Goal: Complete application form

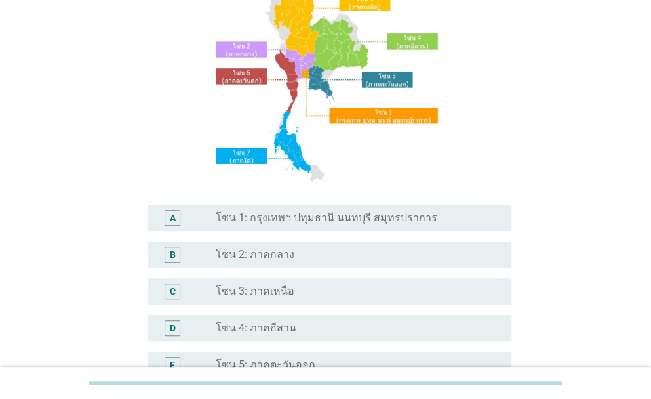
scroll to position [131, 0]
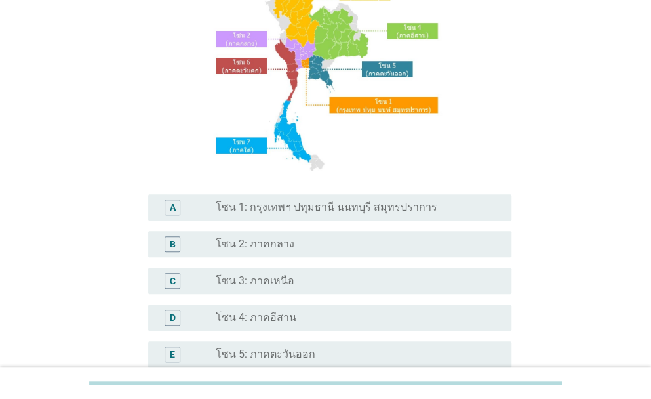
click at [371, 205] on label "โซน 1: กรุงเทพฯ ปทุมธานี นนทบุรี สมุทรปราการ" at bounding box center [327, 207] width 222 height 13
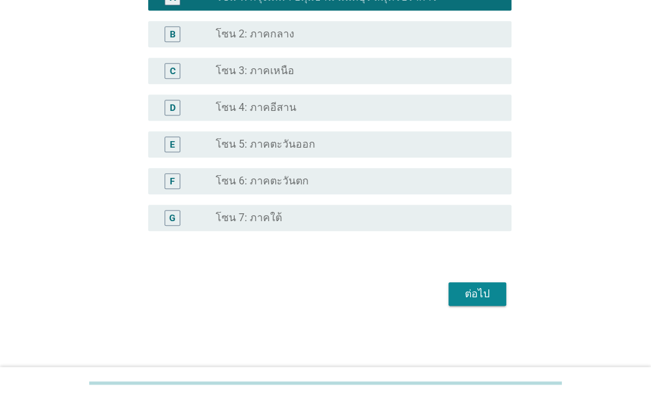
scroll to position [342, 0]
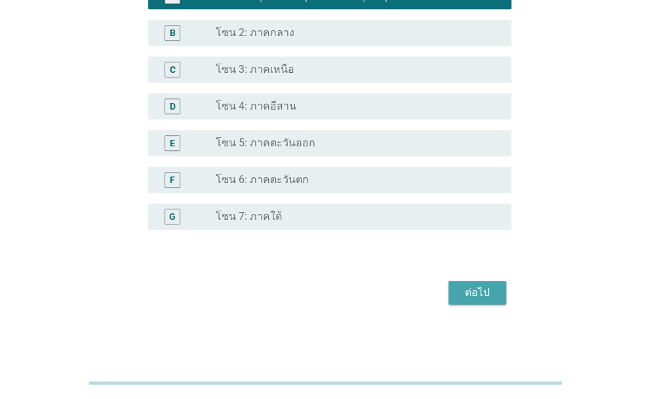
click at [484, 300] on div "ต่อไป" at bounding box center [477, 293] width 37 height 16
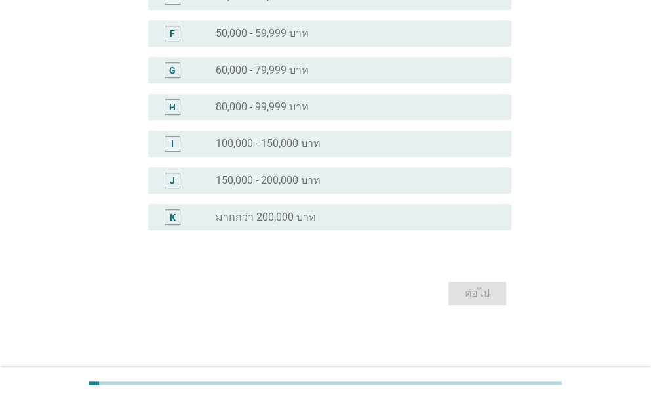
scroll to position [0, 0]
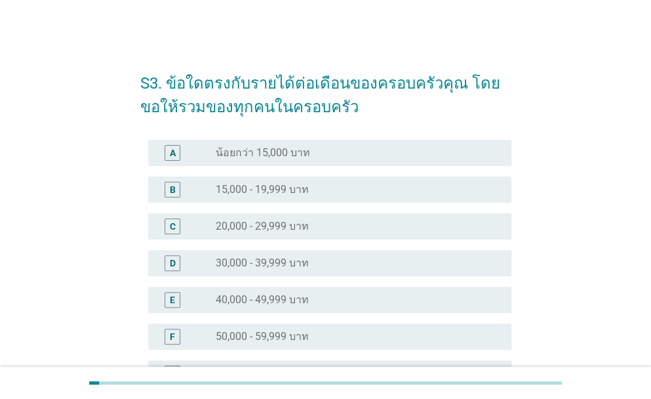
click at [289, 340] on label "50,000 - 59,999 บาท" at bounding box center [262, 336] width 93 height 13
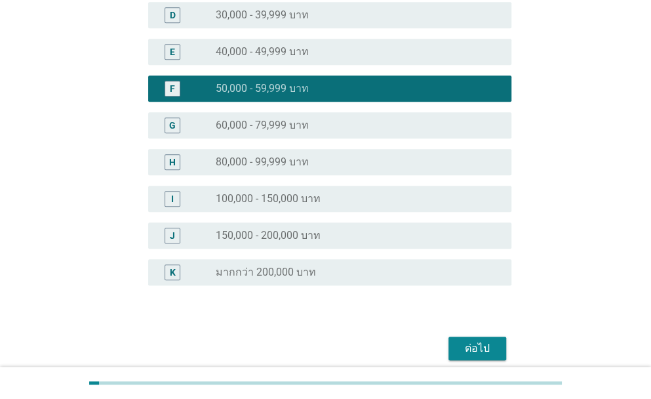
scroll to position [262, 0]
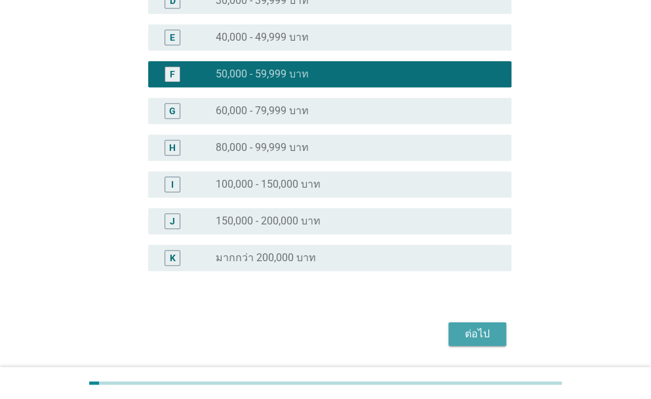
click at [475, 343] on button "ต่อไป" at bounding box center [478, 334] width 58 height 24
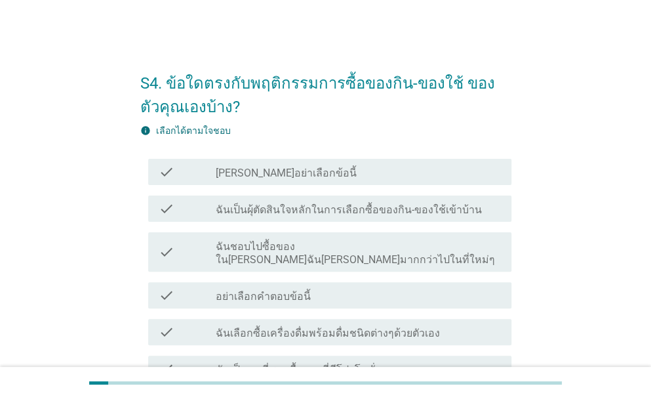
click at [320, 210] on label "ฉันเป็นผุ้ตัดสินใจหลักในการเลือกซื้อของกิน-ของใช้เข้าบ้าน" at bounding box center [349, 209] width 266 height 13
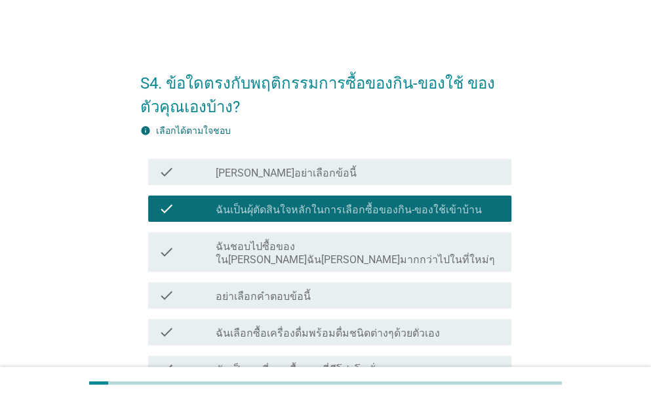
click at [327, 244] on label "ฉันชอบไปซื้อของใน[PERSON_NAME]ฉัน[PERSON_NAME]มากกว่าไปในที่ใหม่ๆ" at bounding box center [358, 253] width 285 height 26
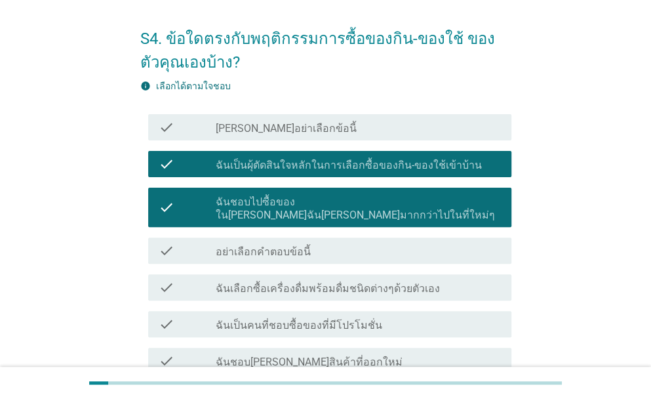
scroll to position [66, 0]
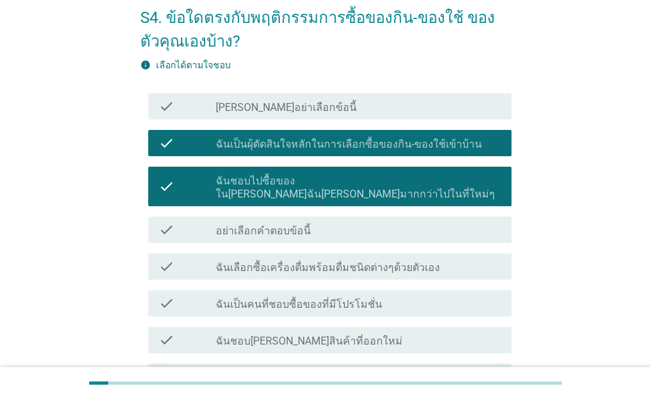
click at [341, 261] on label "ฉันเลือกซื้อเครื่องดื่มพร้อมดื่มชนิดต่างๆด้วยตัวเอง" at bounding box center [328, 267] width 224 height 13
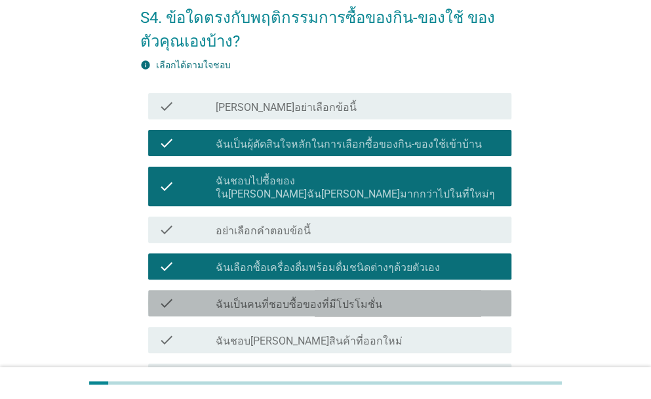
click at [345, 298] on label "ฉันเป็นคนที่ชอบซื้อของที่มีโปรโมชั่น" at bounding box center [299, 304] width 167 height 13
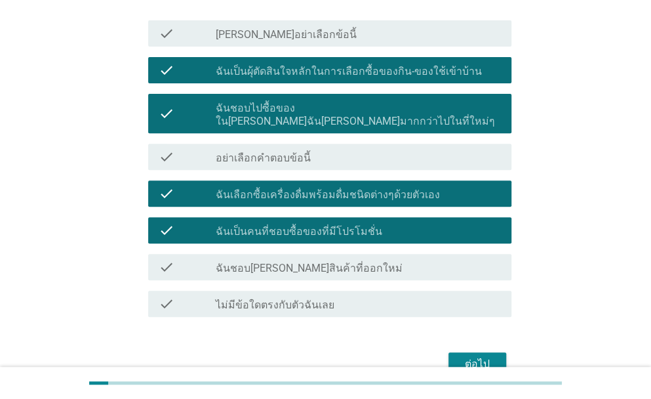
scroll to position [196, 0]
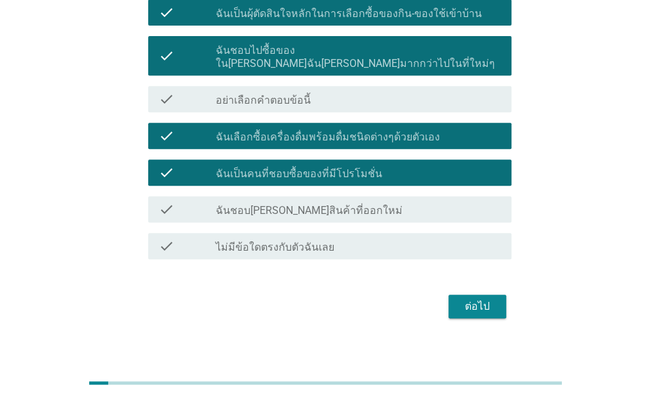
click at [341, 201] on div "check_box_outline_blank ฉันชอบ[PERSON_NAME]สินค้าที่ออกใหม่" at bounding box center [358, 209] width 285 height 16
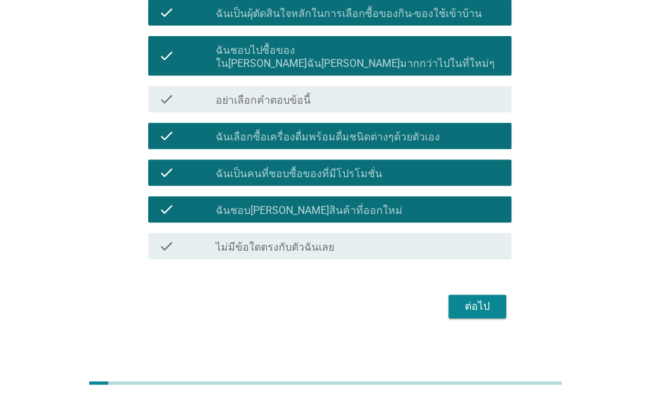
click at [466, 298] on div "ต่อไป" at bounding box center [477, 306] width 37 height 16
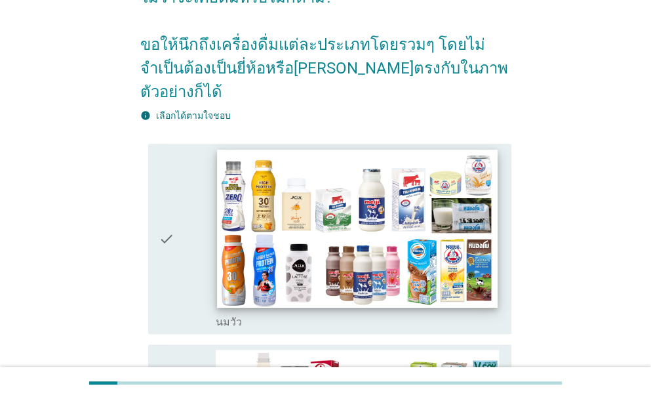
scroll to position [131, 0]
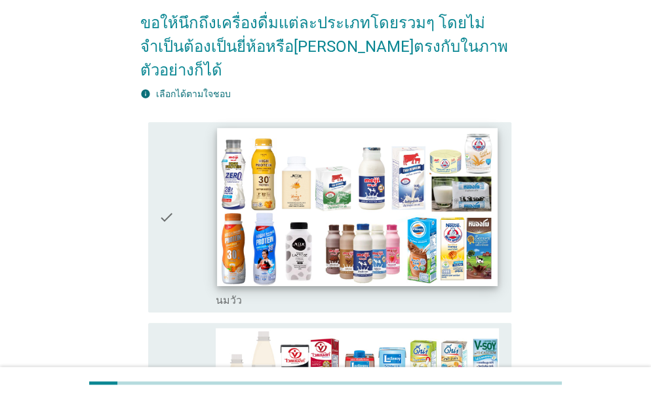
click at [293, 209] on img at bounding box center [357, 207] width 281 height 158
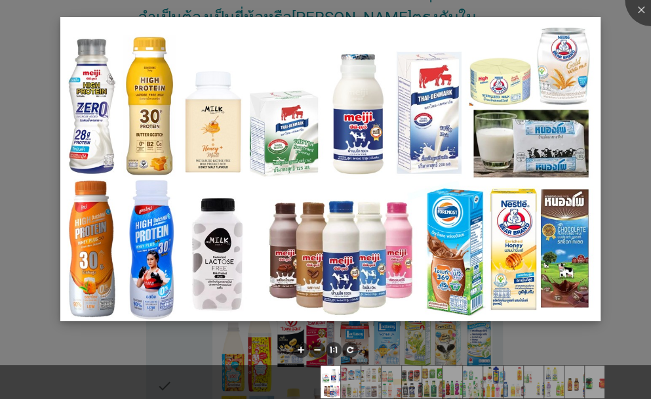
scroll to position [197, 0]
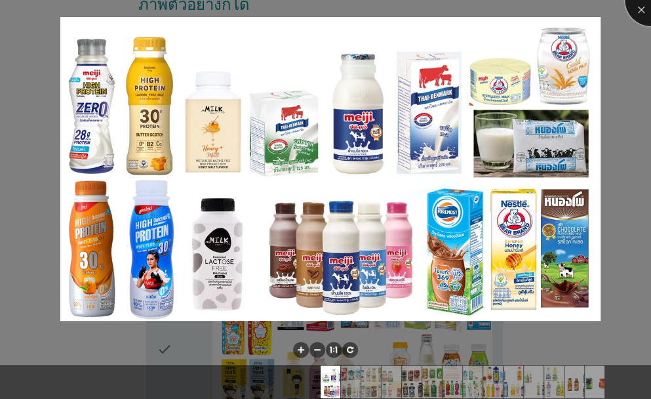
click at [650, 14] on div at bounding box center [651, 0] width 52 height 52
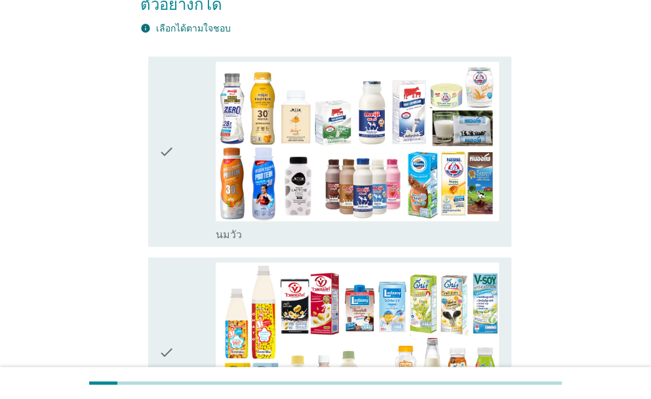
click at [169, 124] on icon "check" at bounding box center [167, 152] width 16 height 180
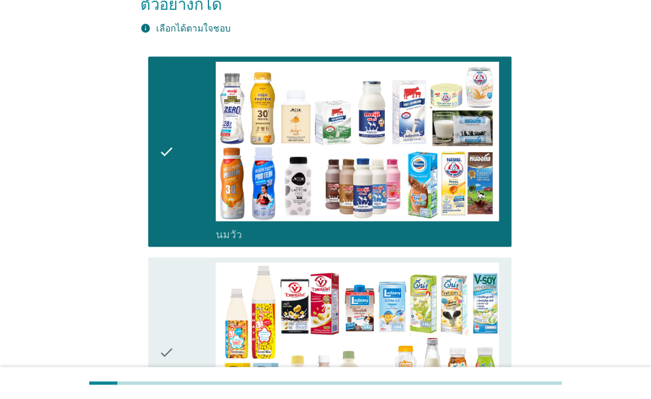
click at [168, 324] on icon "check" at bounding box center [167, 352] width 16 height 180
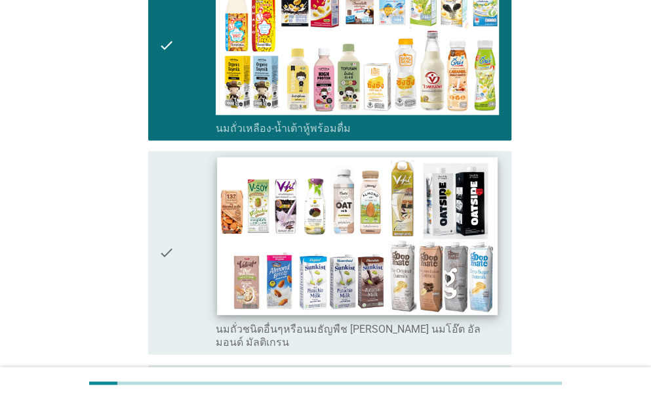
scroll to position [525, 0]
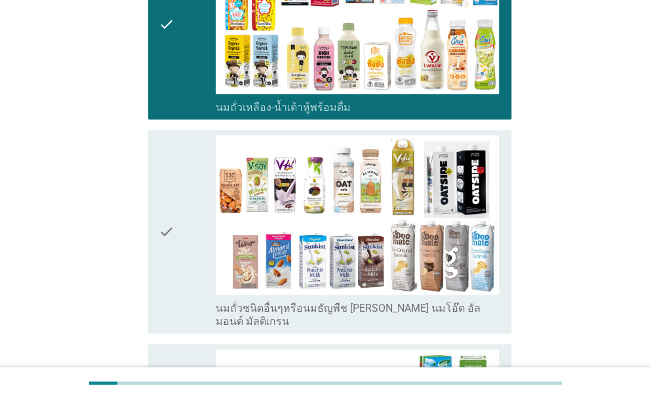
click at [165, 243] on icon "check" at bounding box center [167, 231] width 16 height 193
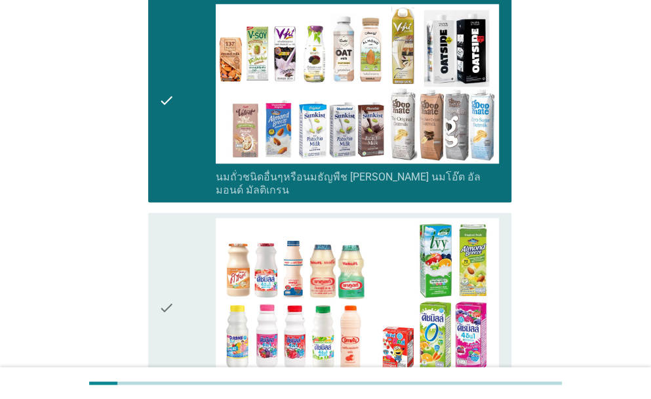
click at [178, 255] on div "check" at bounding box center [187, 308] width 57 height 180
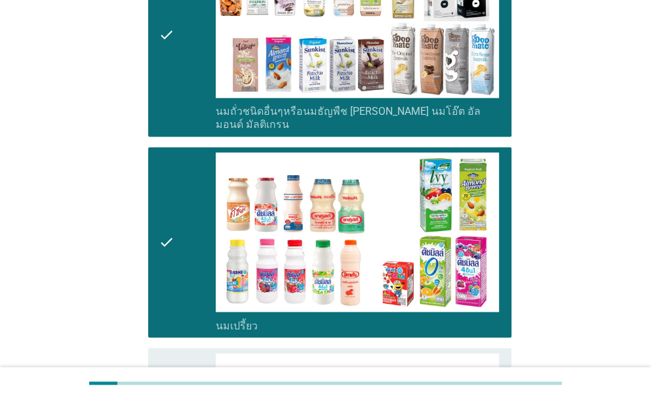
scroll to position [853, 0]
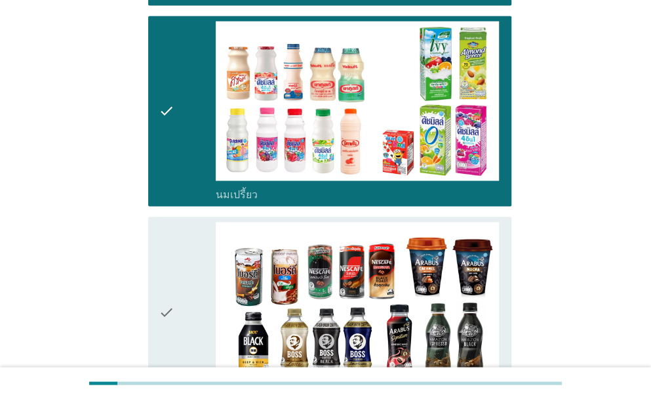
click at [172, 280] on icon "check" at bounding box center [167, 312] width 16 height 180
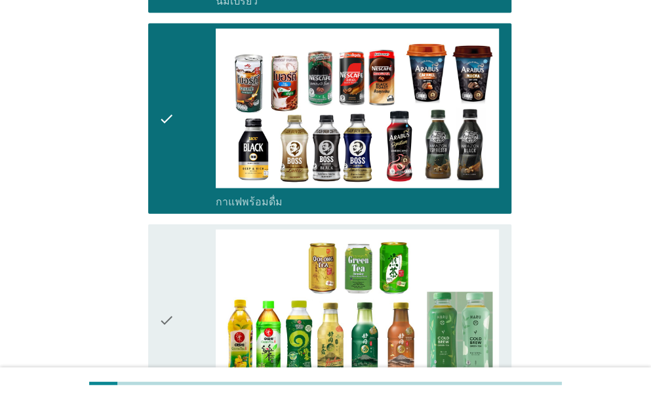
scroll to position [1049, 0]
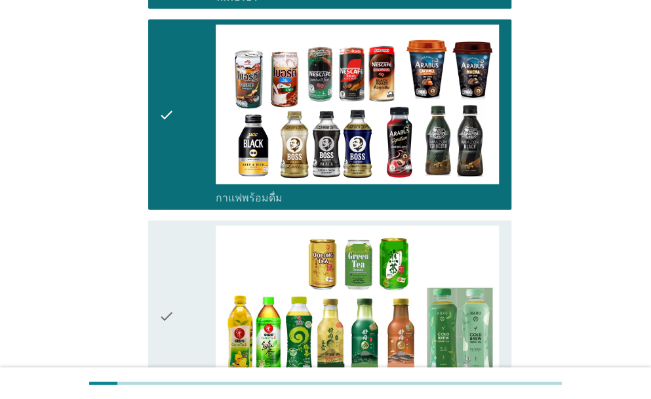
click at [173, 262] on icon "check" at bounding box center [167, 316] width 16 height 180
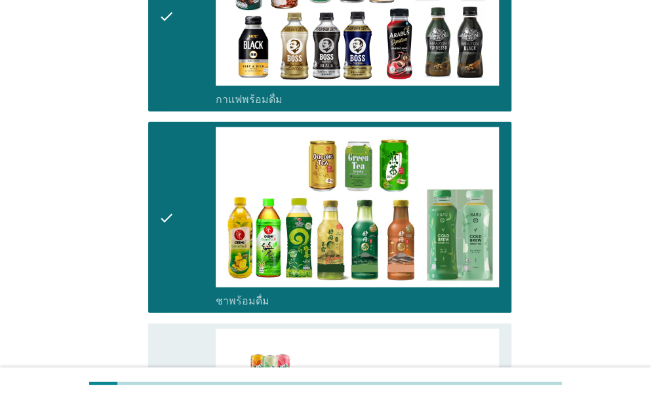
scroll to position [1246, 0]
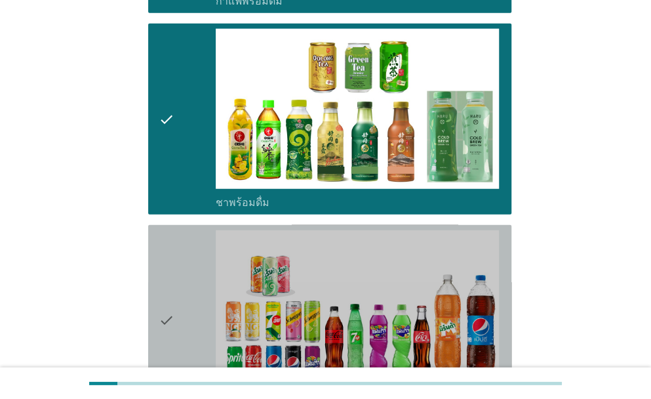
click at [178, 279] on div "check" at bounding box center [187, 320] width 57 height 180
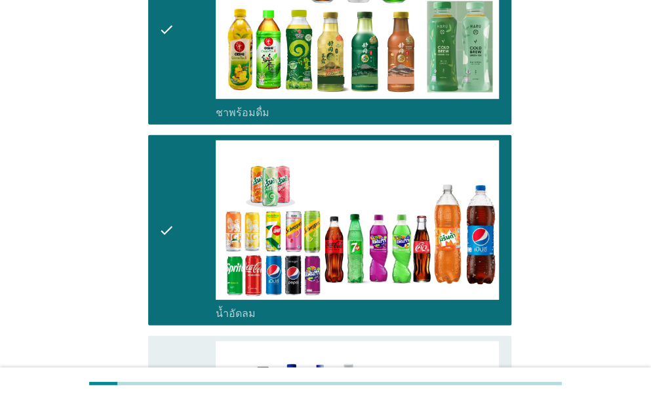
scroll to position [1509, 0]
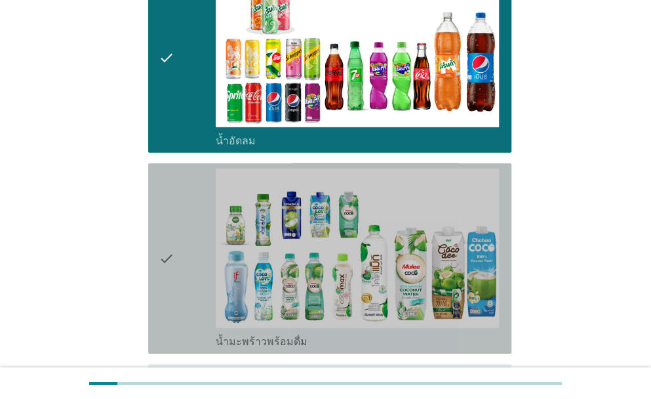
click at [172, 241] on icon "check" at bounding box center [167, 259] width 16 height 180
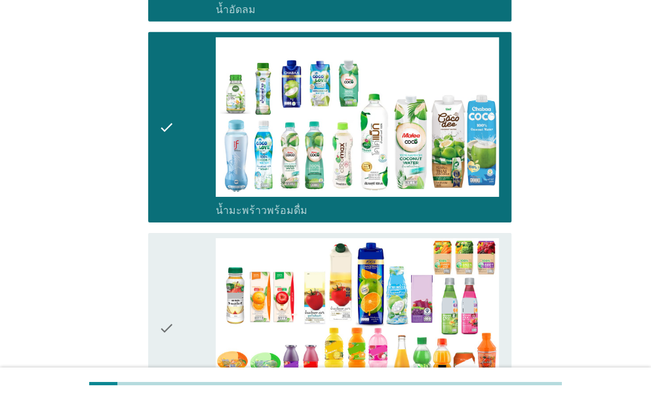
click at [181, 267] on div "check" at bounding box center [187, 328] width 57 height 180
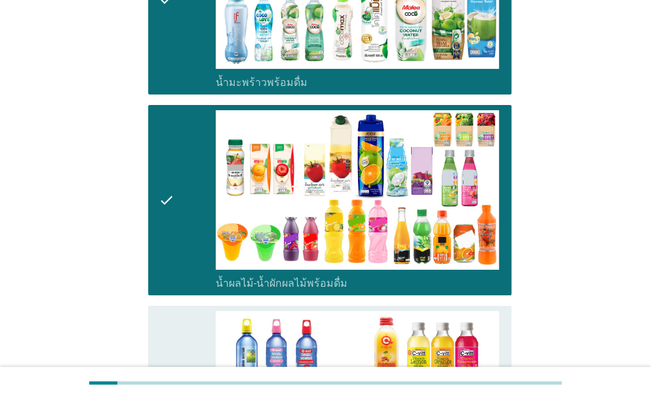
scroll to position [1771, 0]
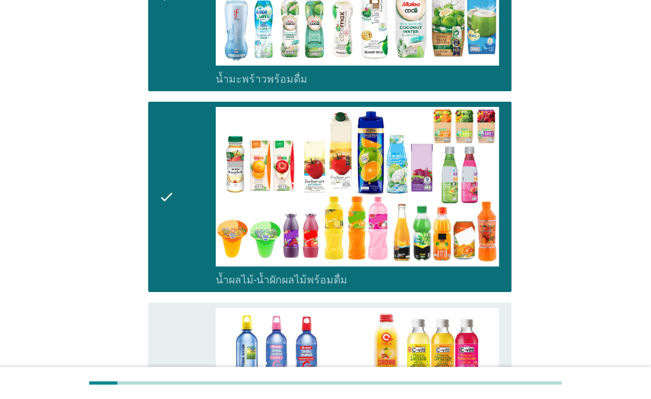
click at [183, 309] on div "check" at bounding box center [187, 398] width 57 height 180
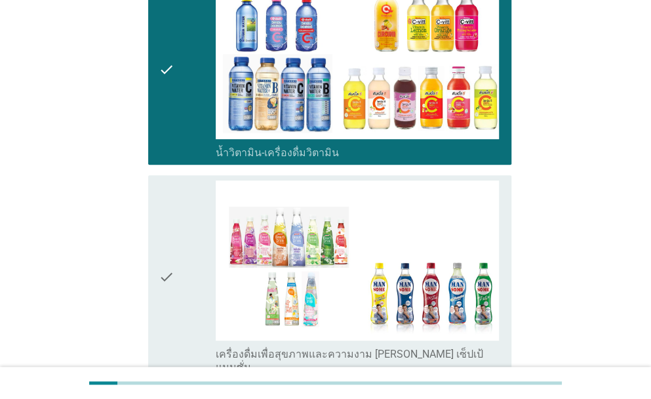
click at [177, 238] on div "check" at bounding box center [187, 276] width 57 height 193
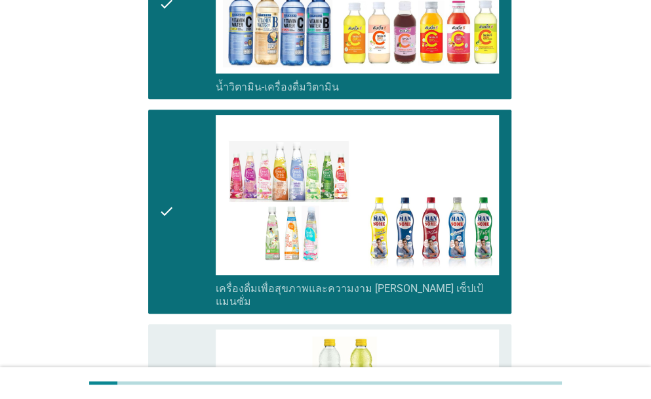
scroll to position [2230, 0]
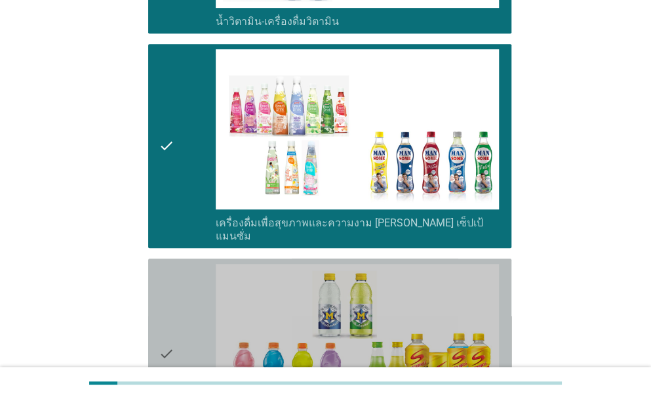
click at [185, 264] on div "check" at bounding box center [187, 354] width 57 height 180
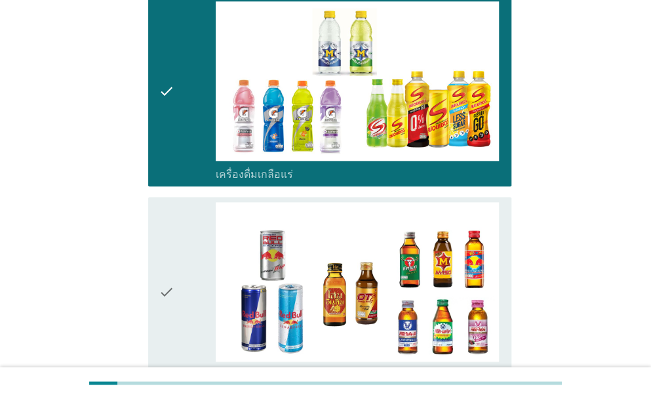
click at [192, 284] on div "check" at bounding box center [187, 292] width 57 height 180
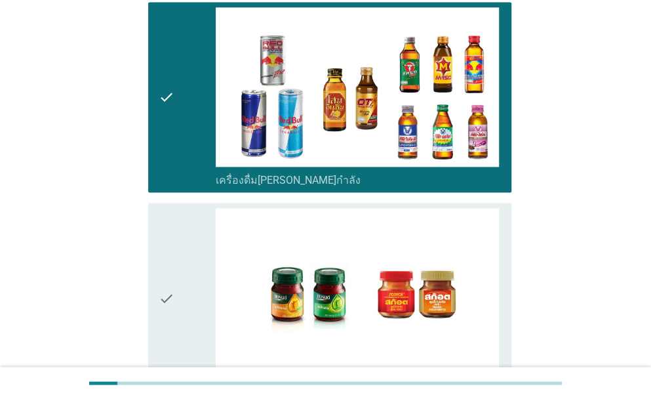
scroll to position [2755, 0]
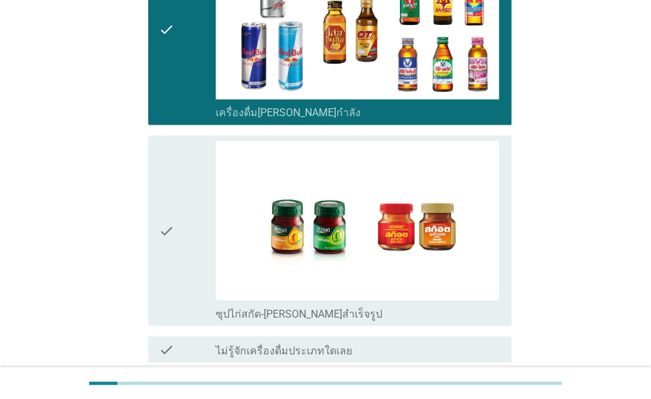
click at [176, 184] on div "check" at bounding box center [187, 230] width 57 height 180
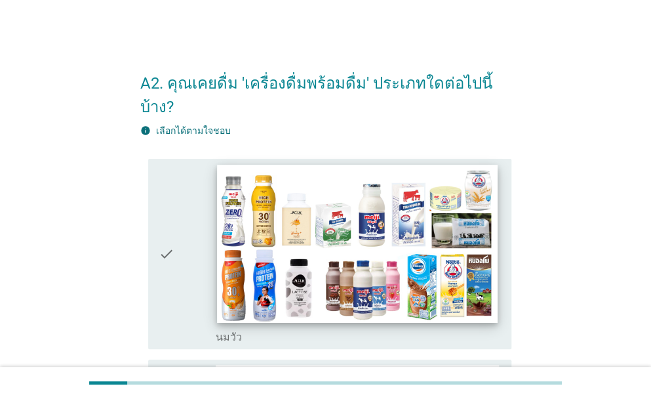
click at [242, 232] on img at bounding box center [357, 244] width 281 height 158
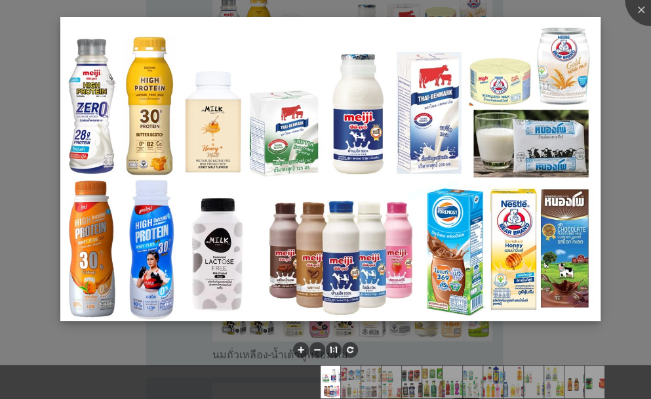
scroll to position [197, 0]
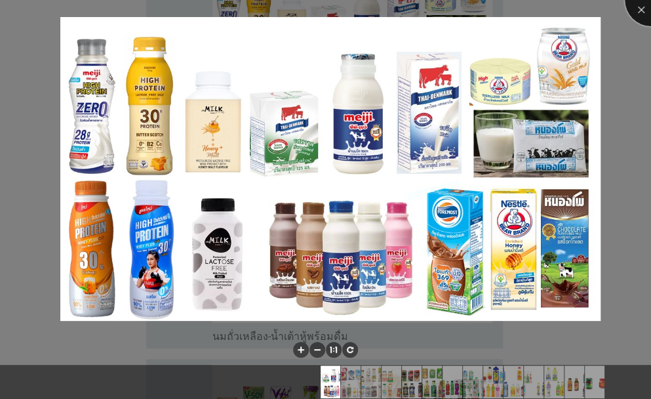
click at [634, 15] on div at bounding box center [651, 0] width 52 height 52
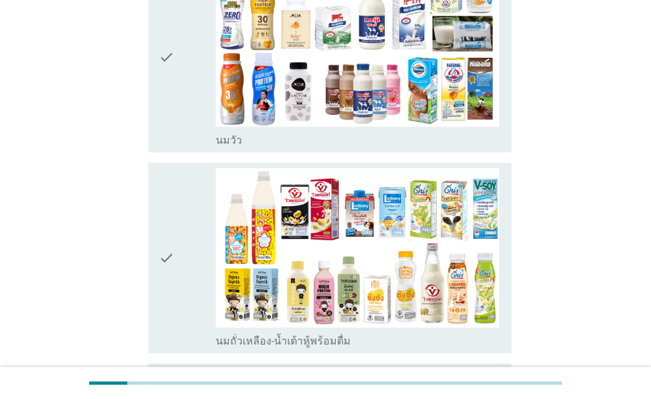
click at [166, 53] on icon "check" at bounding box center [167, 57] width 16 height 180
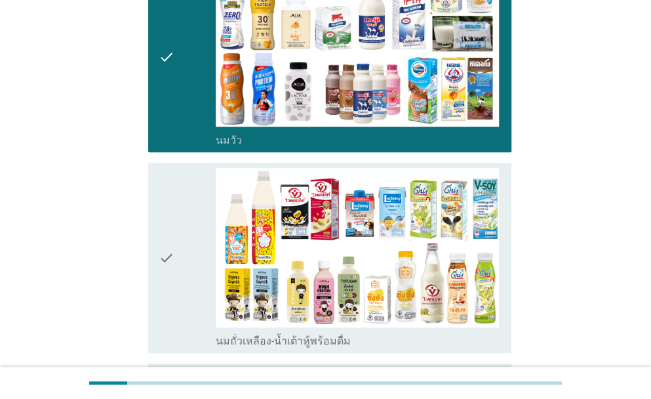
click at [177, 253] on div "check" at bounding box center [187, 258] width 57 height 180
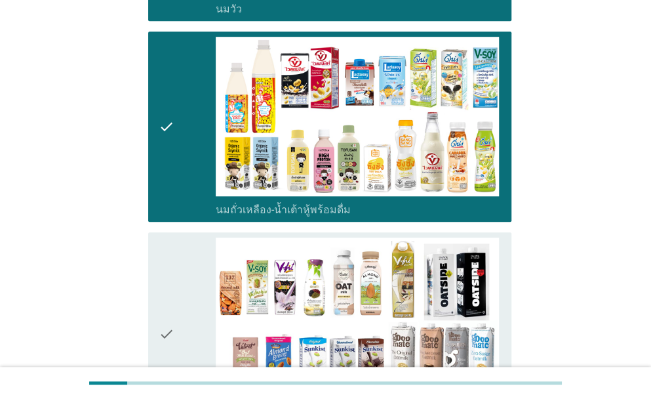
click at [186, 268] on div "check" at bounding box center [187, 333] width 57 height 193
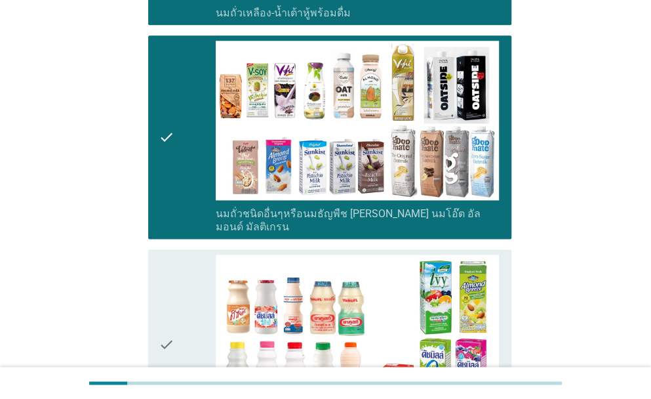
click at [189, 272] on div "check" at bounding box center [187, 344] width 57 height 180
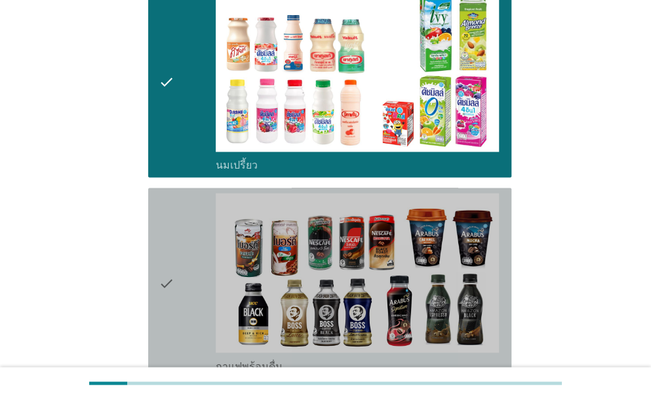
click at [189, 266] on div "check" at bounding box center [187, 283] width 57 height 180
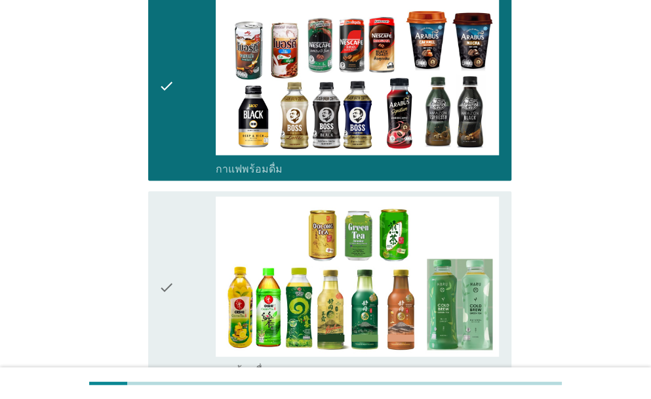
click at [186, 262] on div "check" at bounding box center [187, 287] width 57 height 180
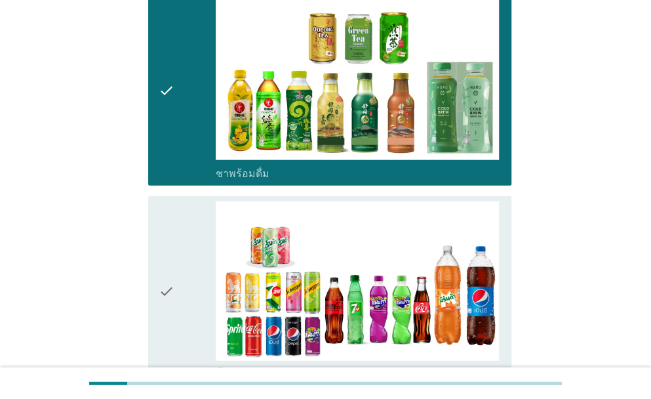
click at [188, 263] on div "check" at bounding box center [187, 291] width 57 height 180
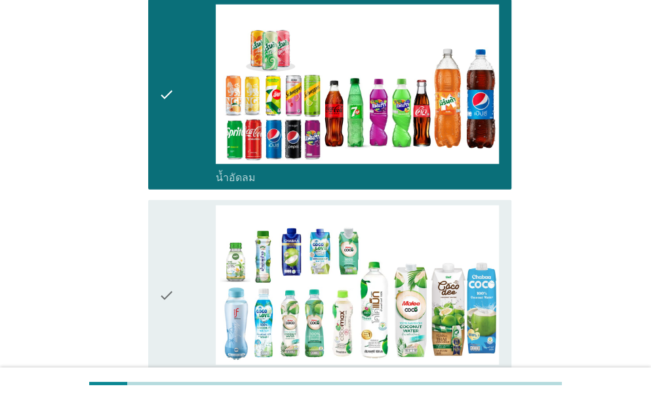
click at [188, 264] on div "check" at bounding box center [187, 295] width 57 height 180
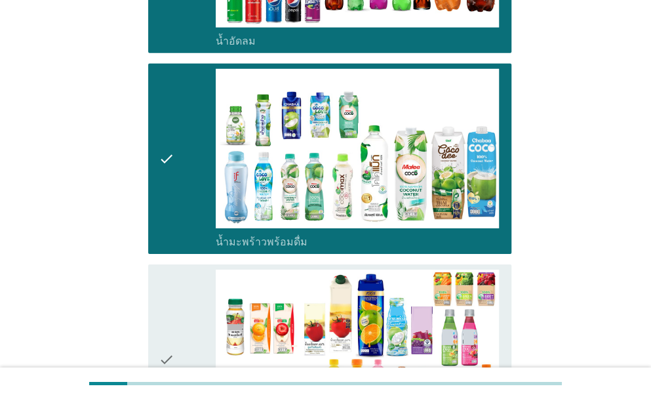
scroll to position [1705, 0]
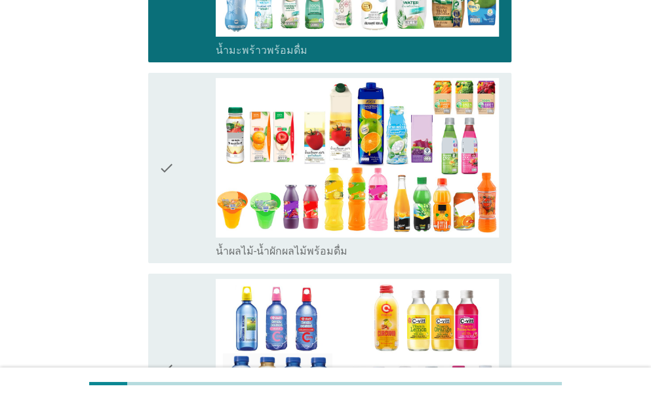
click at [172, 152] on icon "check" at bounding box center [167, 168] width 16 height 180
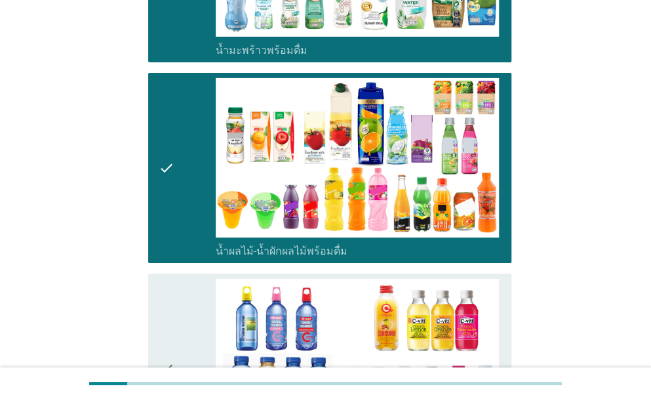
click at [189, 293] on div "check" at bounding box center [187, 369] width 57 height 180
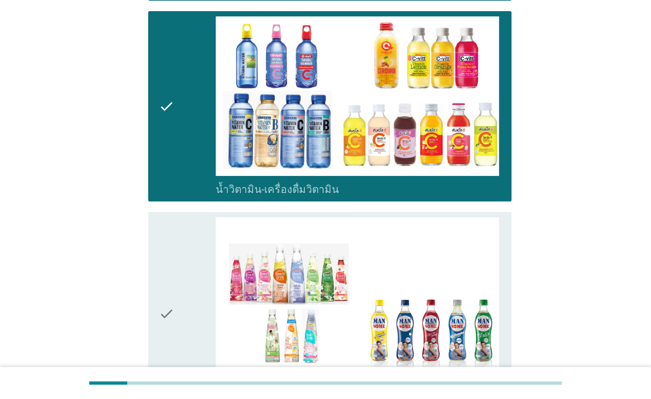
click at [186, 284] on div "check" at bounding box center [187, 313] width 57 height 193
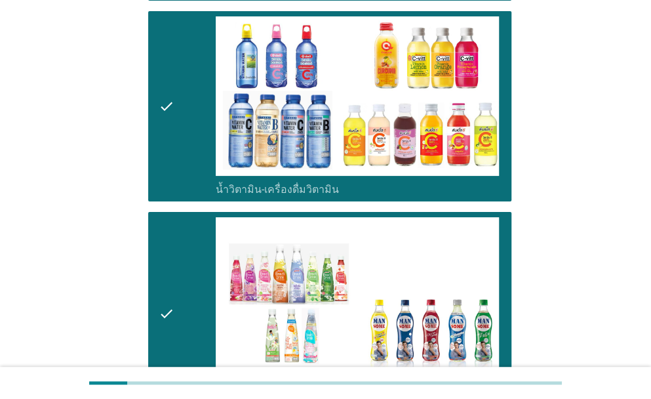
scroll to position [2099, 0]
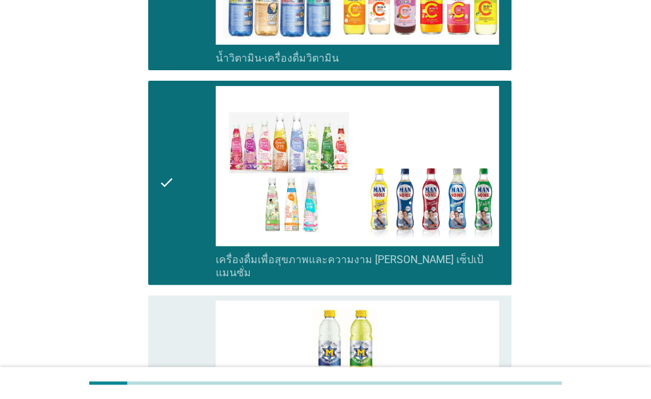
click at [189, 300] on div "check" at bounding box center [187, 390] width 57 height 180
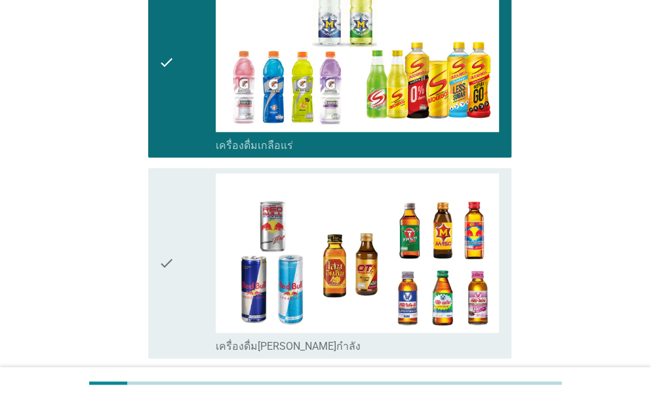
click at [177, 205] on div "check" at bounding box center [187, 263] width 57 height 180
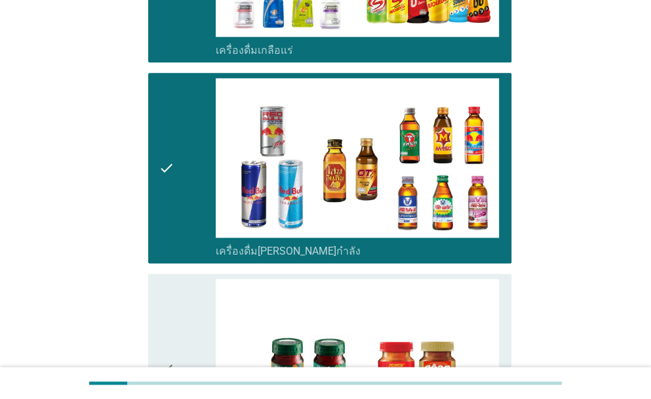
scroll to position [2624, 0]
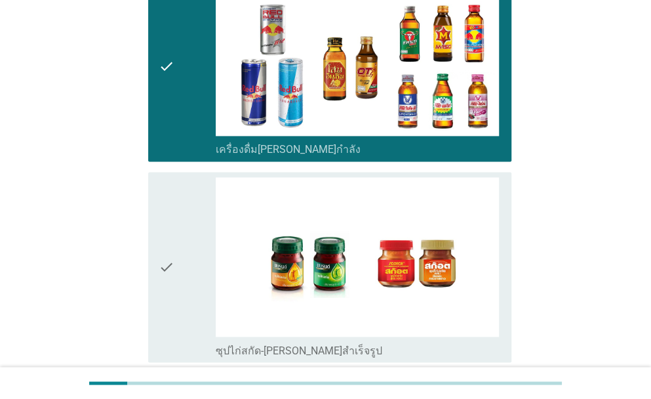
click at [188, 222] on div "check" at bounding box center [187, 267] width 57 height 180
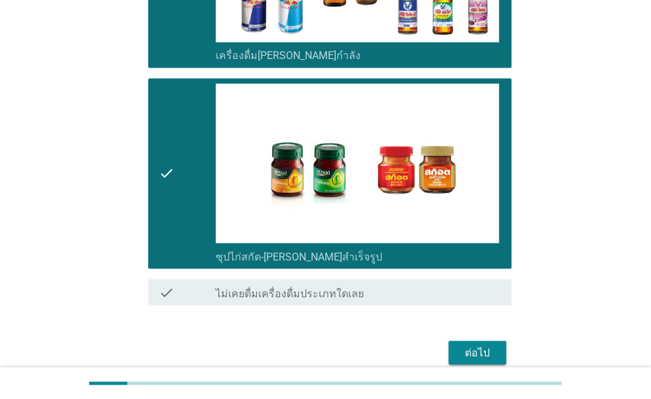
scroll to position [2724, 0]
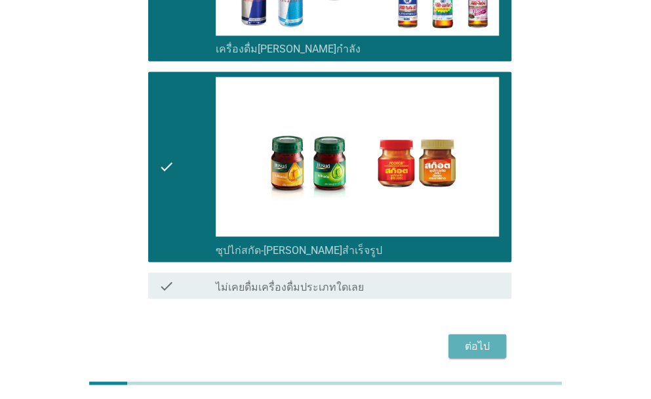
click at [485, 338] on div "ต่อไป" at bounding box center [477, 346] width 37 height 16
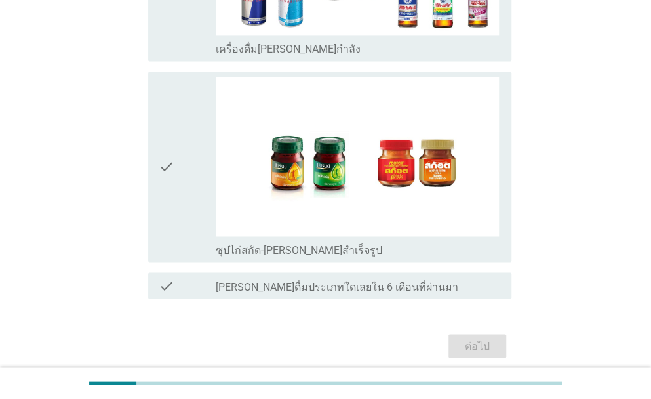
scroll to position [0, 0]
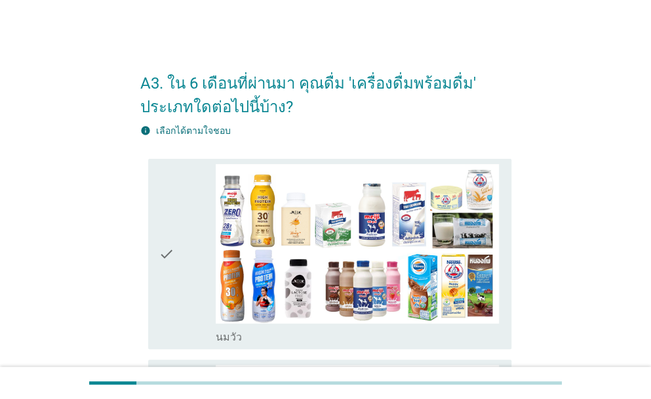
click at [213, 247] on div "check" at bounding box center [187, 254] width 57 height 180
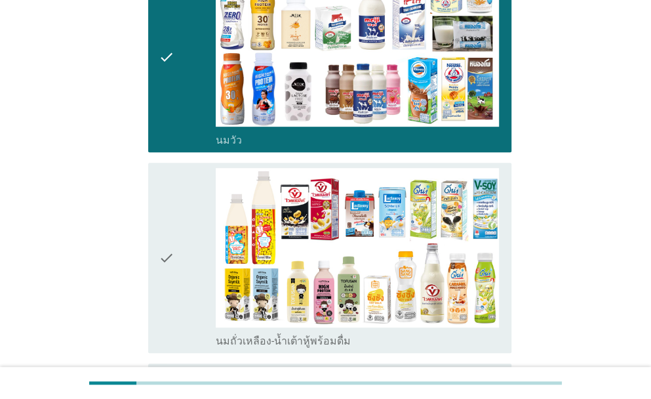
click at [216, 281] on div "check_box_outline_blank นมถั่วเหลือง-น้ำเต้าหู้พร้อมดื่ม" at bounding box center [358, 258] width 285 height 180
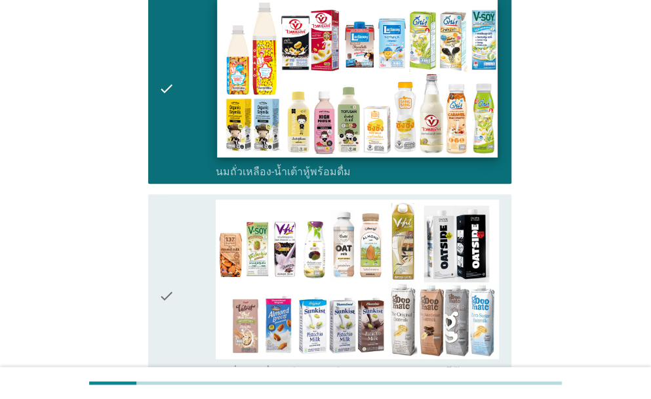
scroll to position [394, 0]
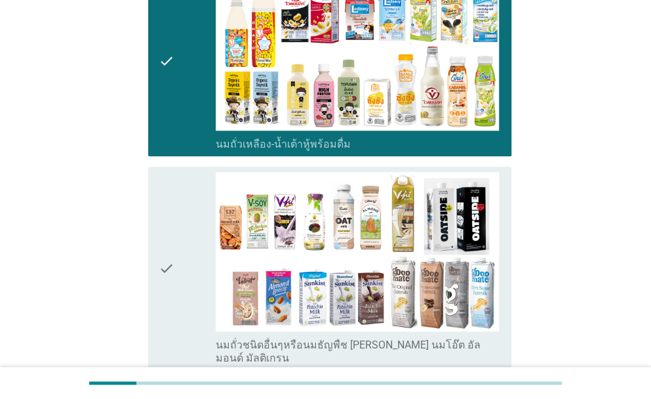
click at [194, 285] on div "check" at bounding box center [187, 268] width 57 height 193
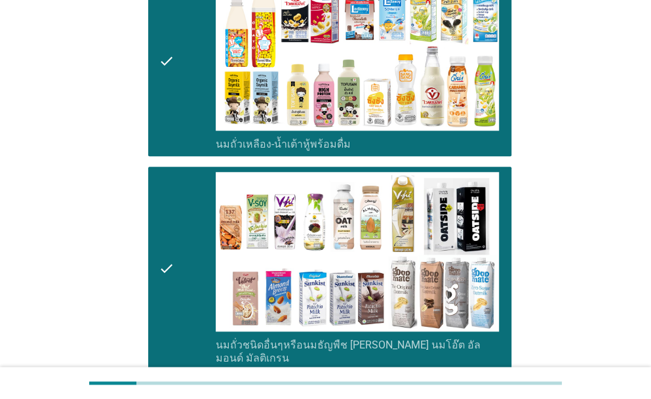
scroll to position [525, 0]
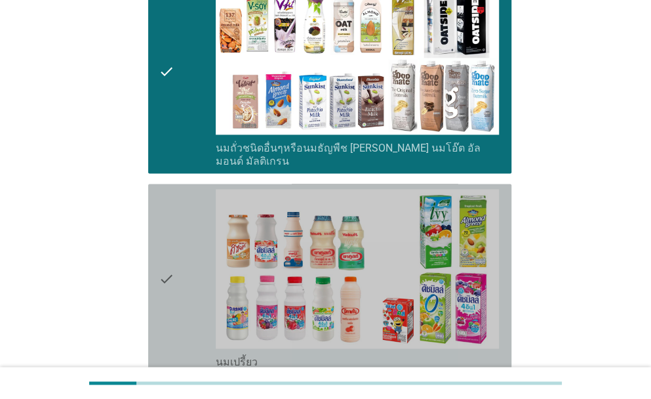
click at [192, 272] on div "check" at bounding box center [187, 279] width 57 height 180
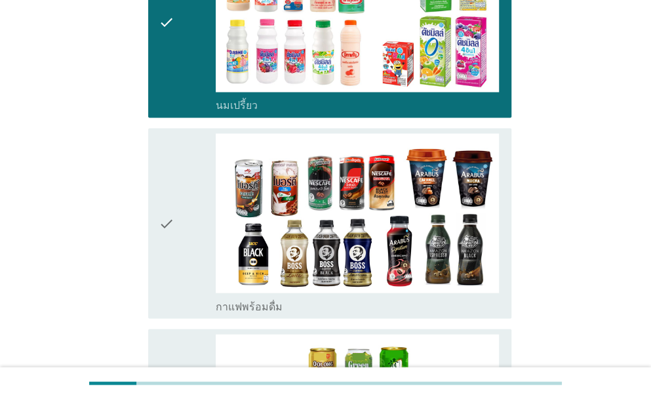
scroll to position [853, 0]
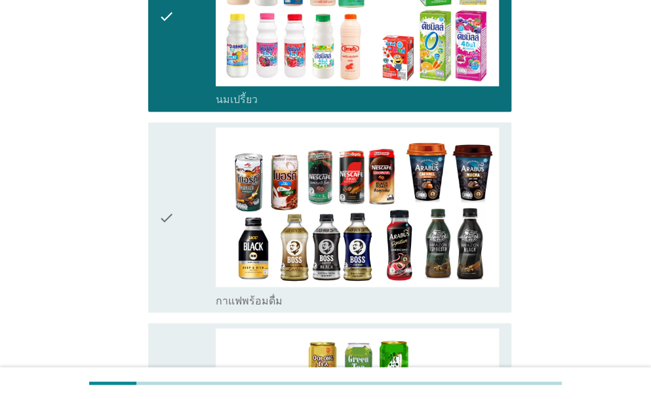
click at [202, 207] on div "check" at bounding box center [187, 217] width 57 height 180
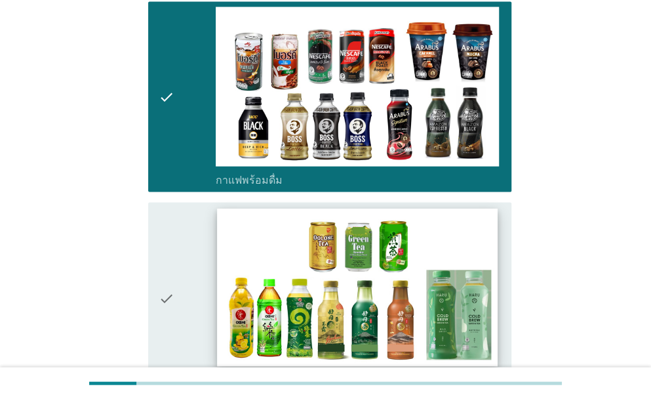
scroll to position [1049, 0]
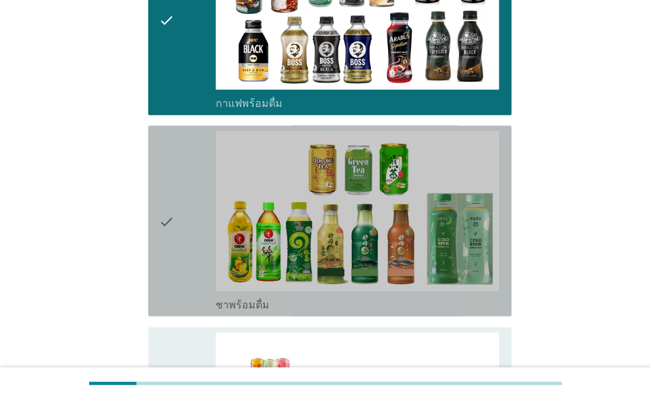
click at [189, 222] on div "check" at bounding box center [187, 221] width 57 height 180
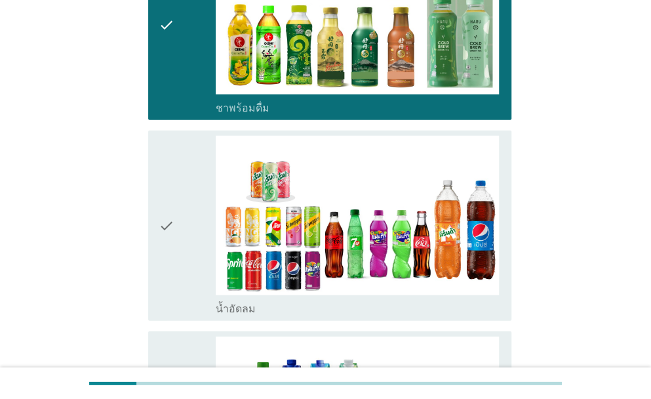
click at [190, 230] on div "check" at bounding box center [187, 226] width 57 height 180
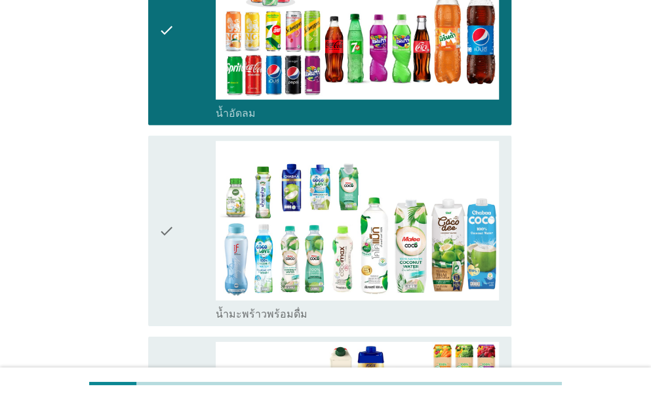
scroll to position [1443, 0]
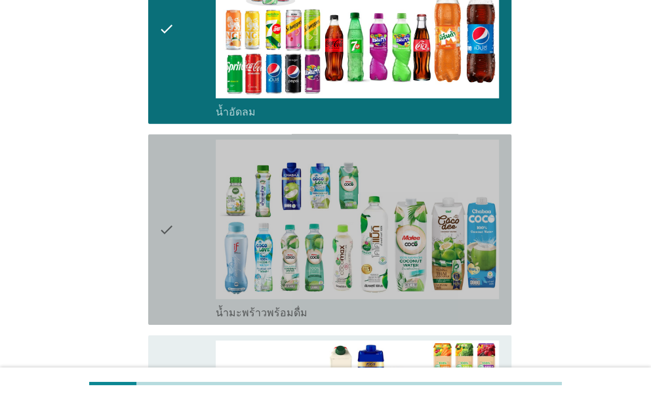
click at [192, 235] on div "check" at bounding box center [187, 230] width 57 height 180
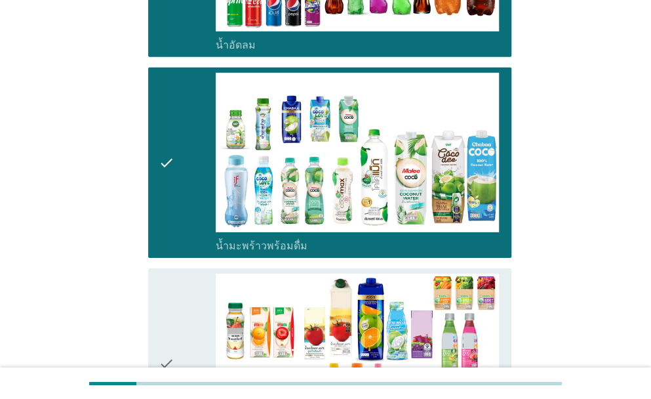
scroll to position [1574, 0]
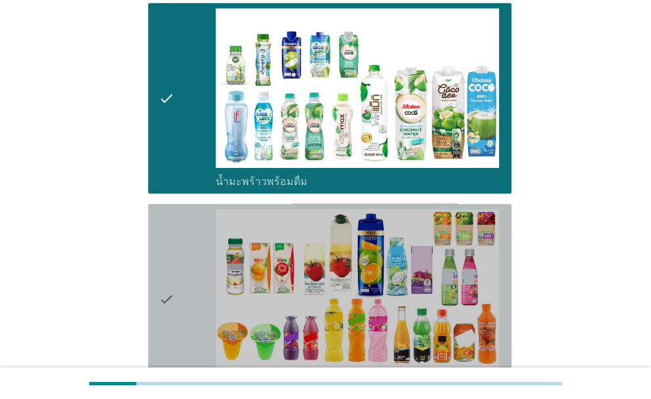
click at [172, 268] on icon "check" at bounding box center [167, 299] width 16 height 180
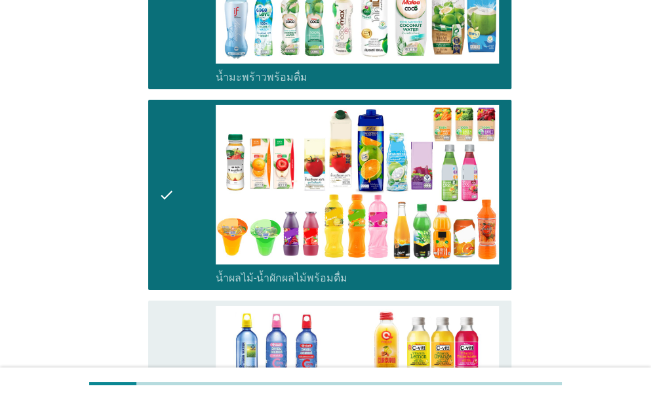
scroll to position [1836, 0]
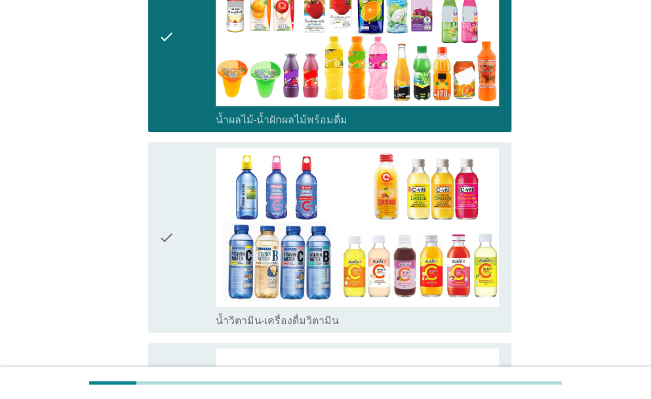
click at [174, 235] on div "check" at bounding box center [187, 238] width 57 height 180
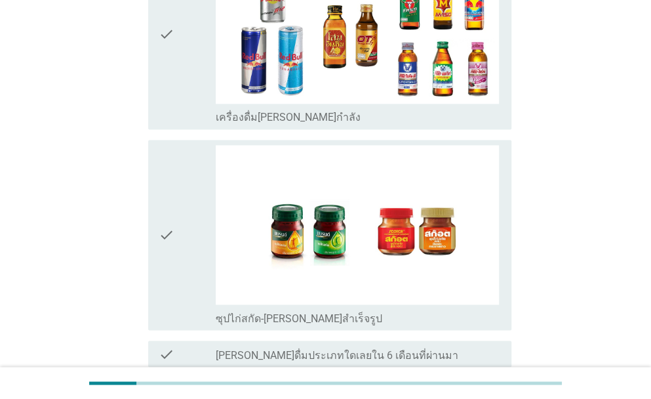
scroll to position [2748, 0]
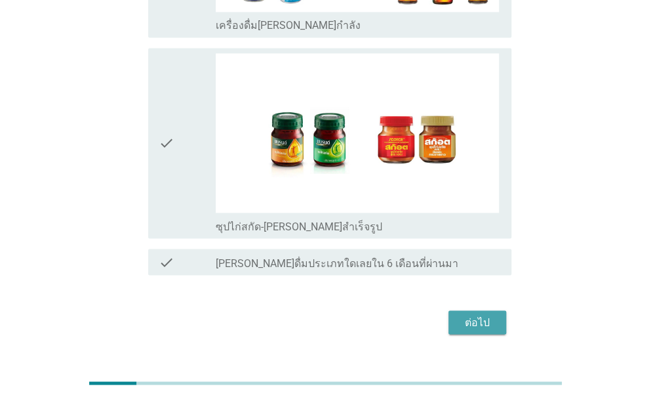
click at [481, 314] on div "ต่อไป" at bounding box center [477, 322] width 37 height 16
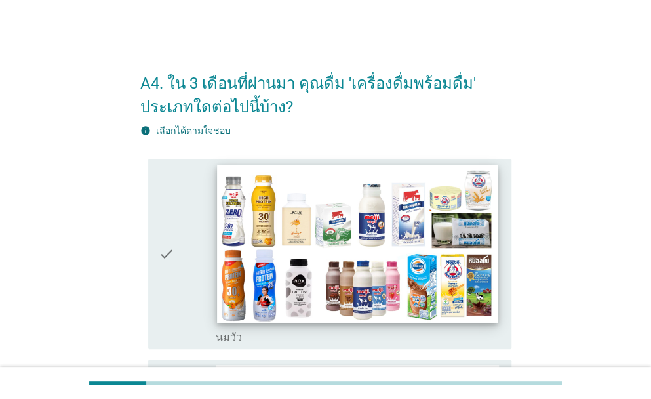
click at [383, 231] on img at bounding box center [357, 244] width 281 height 158
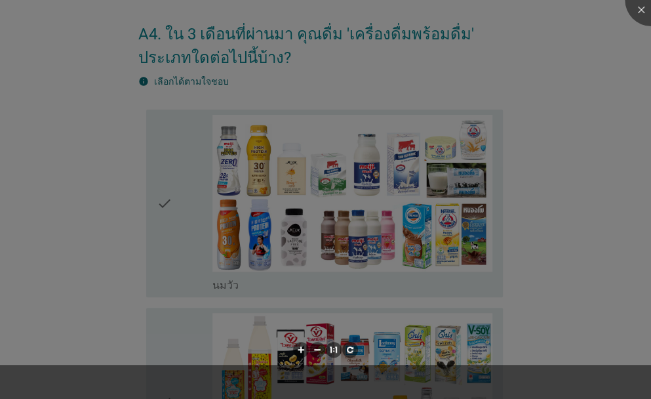
scroll to position [131, 0]
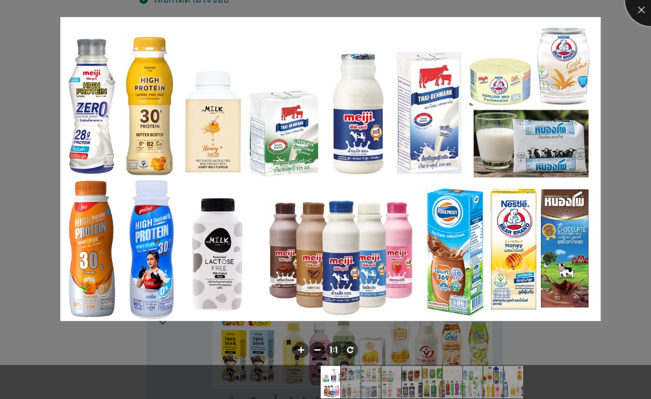
click at [635, 10] on div at bounding box center [651, 0] width 52 height 52
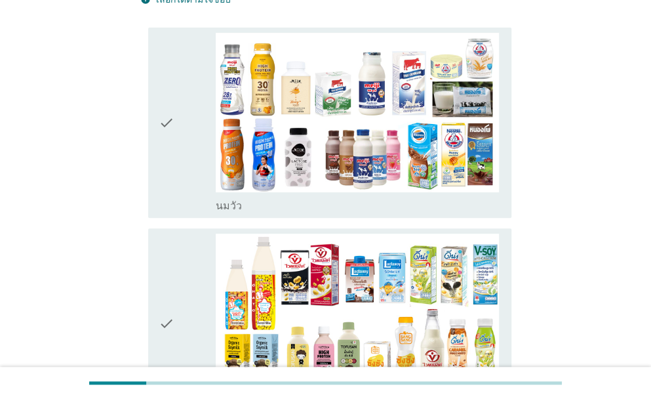
click at [186, 105] on div "check" at bounding box center [187, 123] width 57 height 180
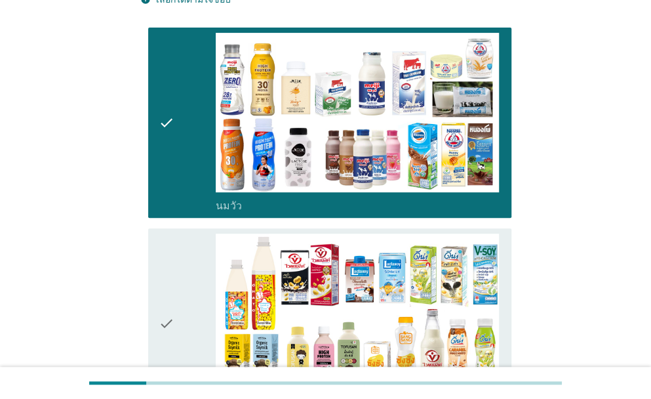
drag, startPoint x: 150, startPoint y: 384, endPoint x: 153, endPoint y: 372, distance: 12.3
click at [150, 385] on div at bounding box center [325, 383] width 473 height 22
click at [207, 272] on div "check" at bounding box center [187, 323] width 57 height 180
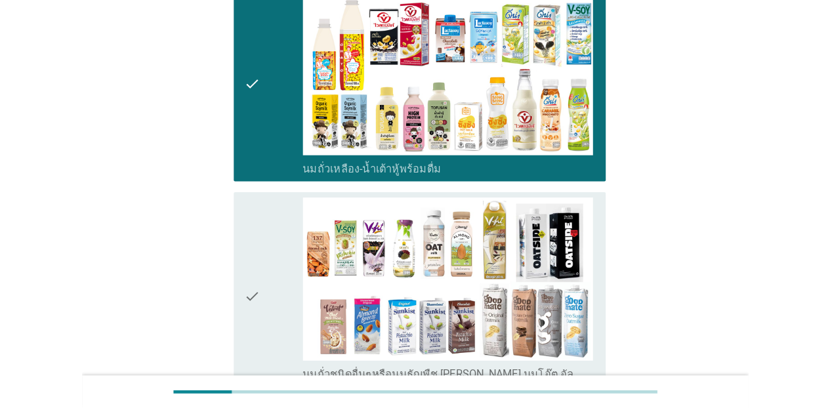
scroll to position [394, 0]
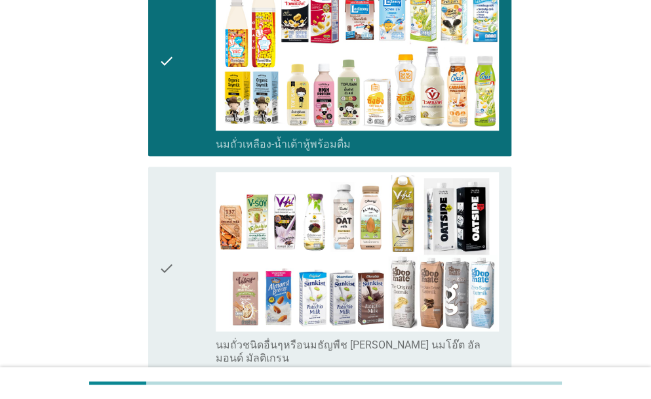
click at [171, 266] on icon "check" at bounding box center [167, 268] width 16 height 193
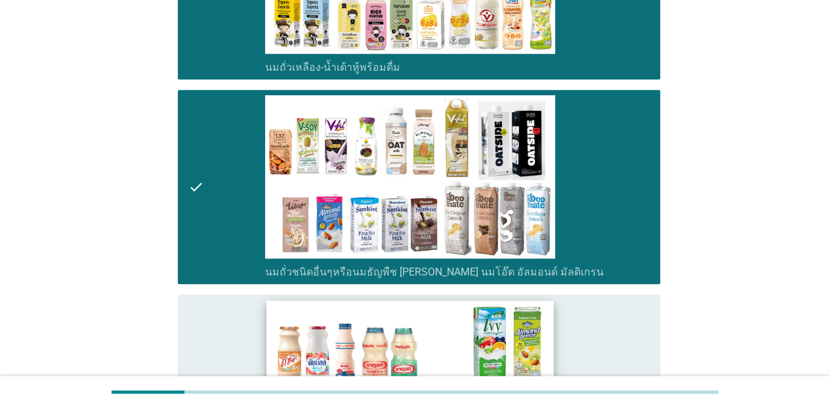
scroll to position [590, 0]
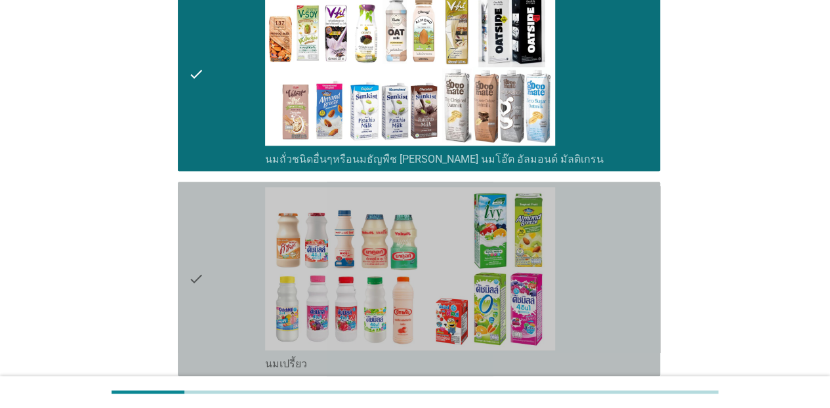
click at [210, 238] on div "check" at bounding box center [226, 279] width 77 height 184
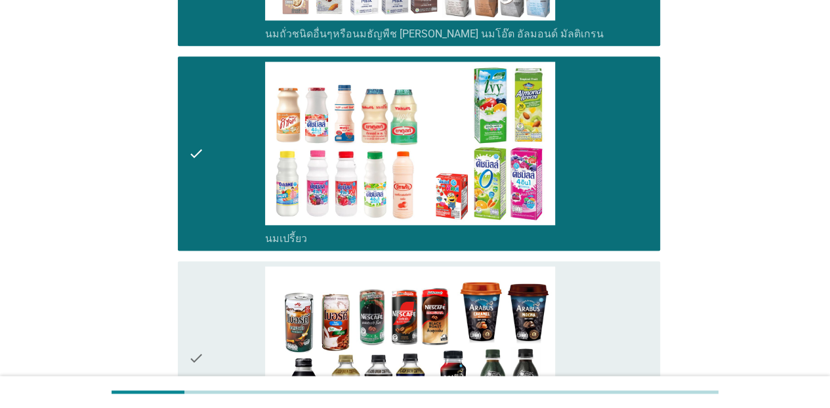
scroll to position [787, 0]
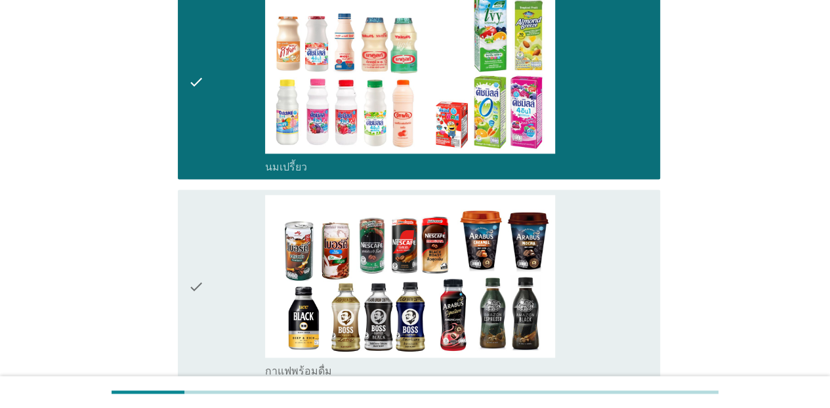
click at [223, 281] on div "check" at bounding box center [226, 287] width 77 height 184
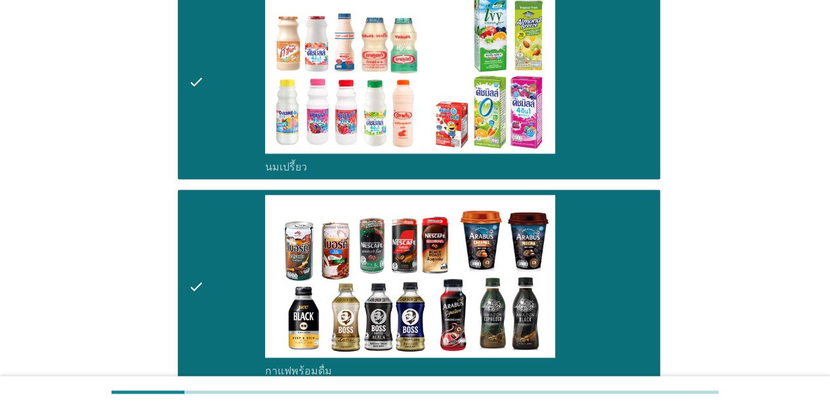
scroll to position [918, 0]
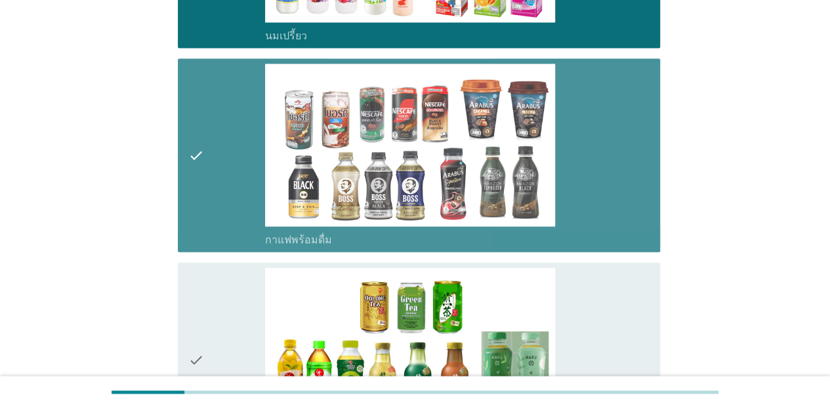
click at [228, 139] on div "check" at bounding box center [226, 156] width 77 height 184
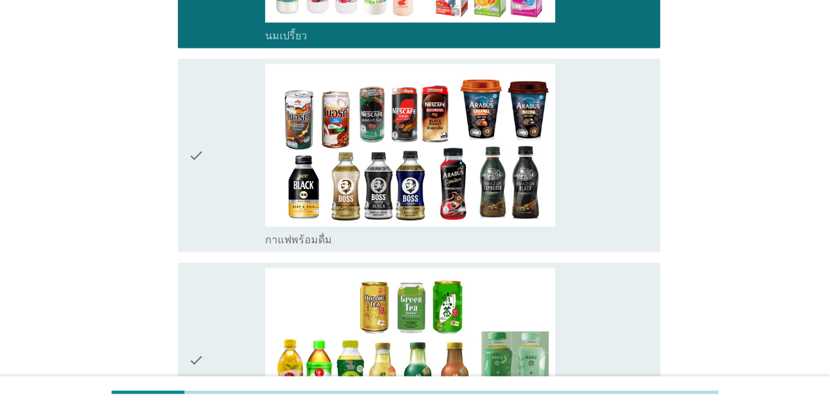
click at [229, 315] on div "check" at bounding box center [226, 360] width 77 height 184
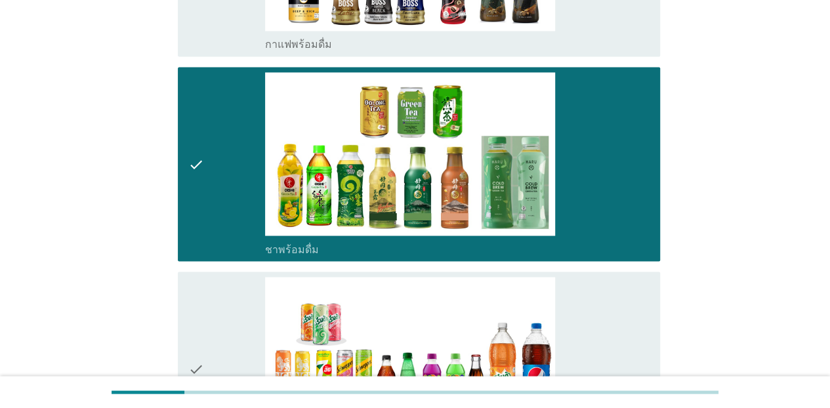
scroll to position [1115, 0]
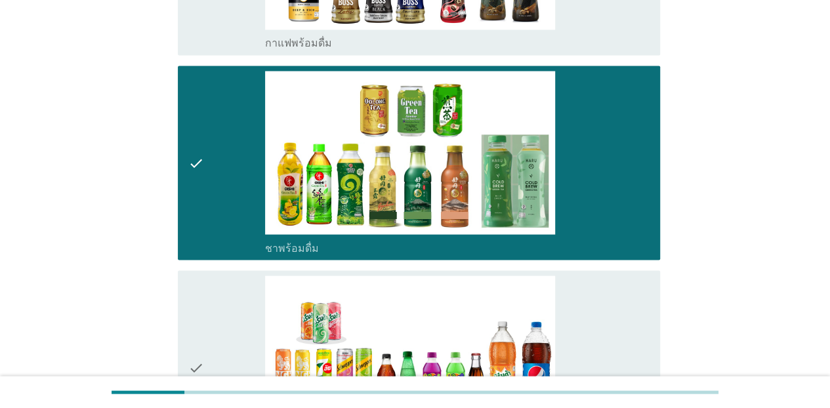
click at [227, 315] on div "check" at bounding box center [226, 367] width 77 height 184
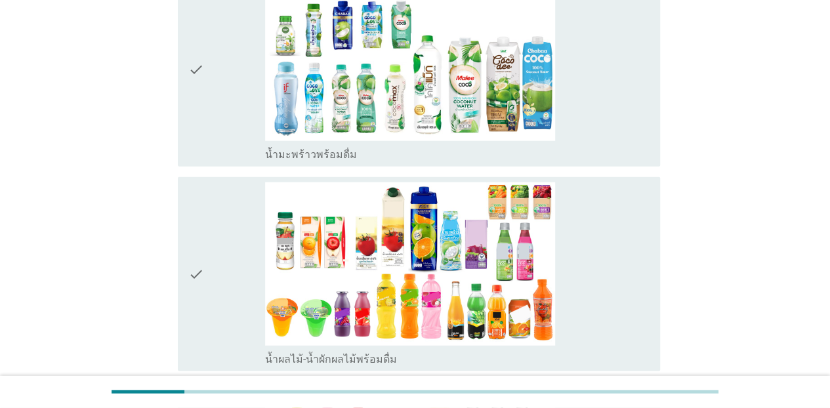
scroll to position [1640, 0]
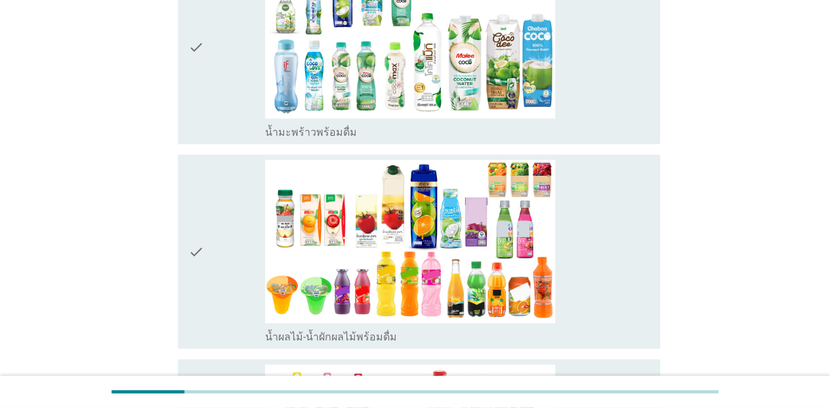
click at [225, 206] on div "check" at bounding box center [226, 252] width 77 height 184
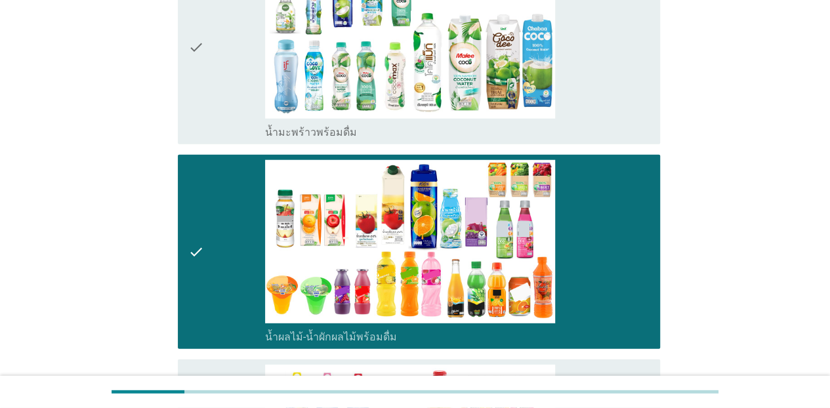
scroll to position [1771, 0]
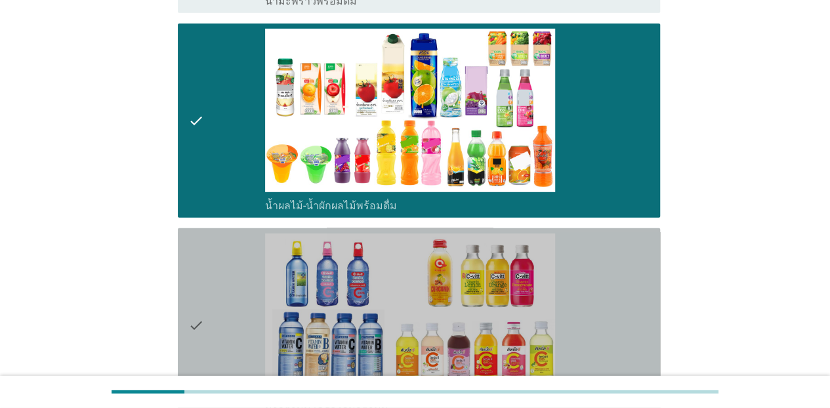
click at [237, 249] on div "check" at bounding box center [226, 325] width 77 height 184
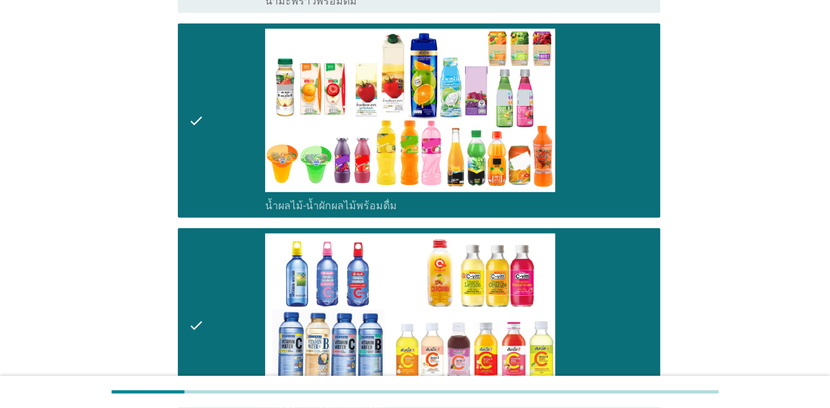
click at [237, 249] on div "check" at bounding box center [226, 325] width 77 height 184
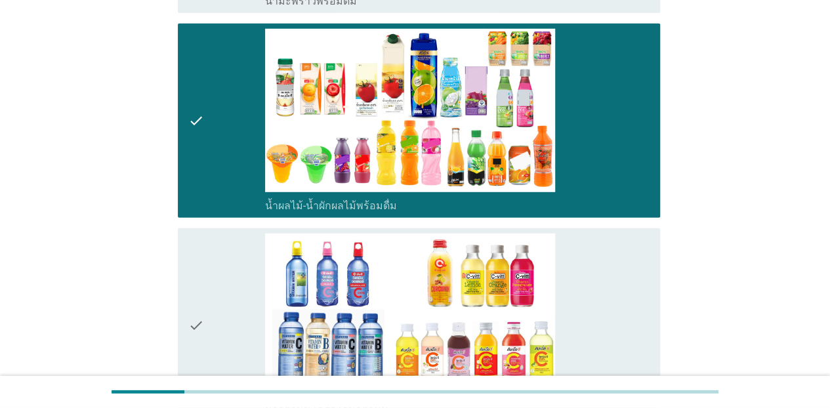
click at [235, 251] on div "check" at bounding box center [226, 325] width 77 height 184
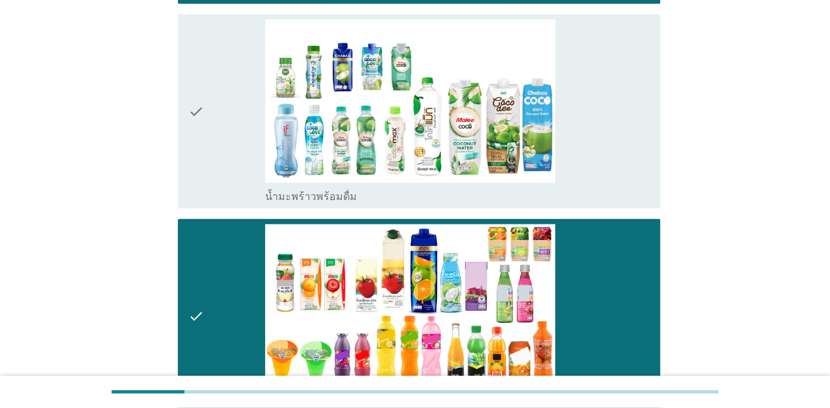
scroll to position [1574, 0]
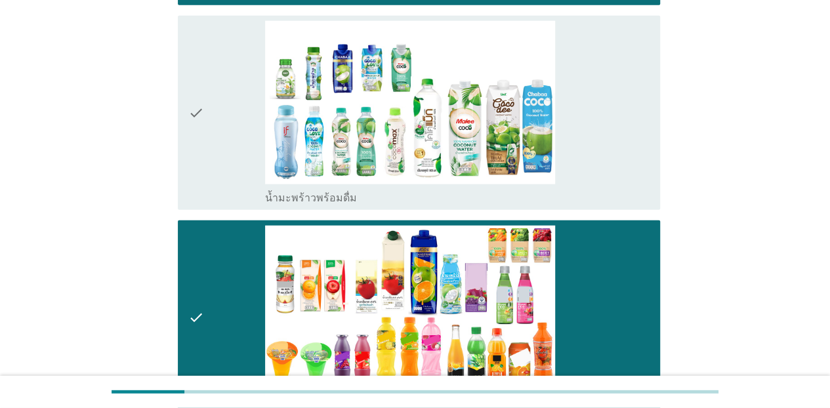
click at [242, 73] on div "check" at bounding box center [226, 113] width 77 height 184
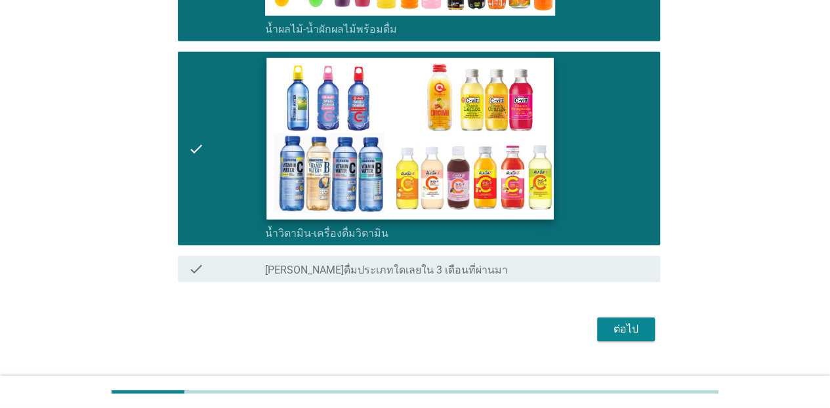
scroll to position [1949, 0]
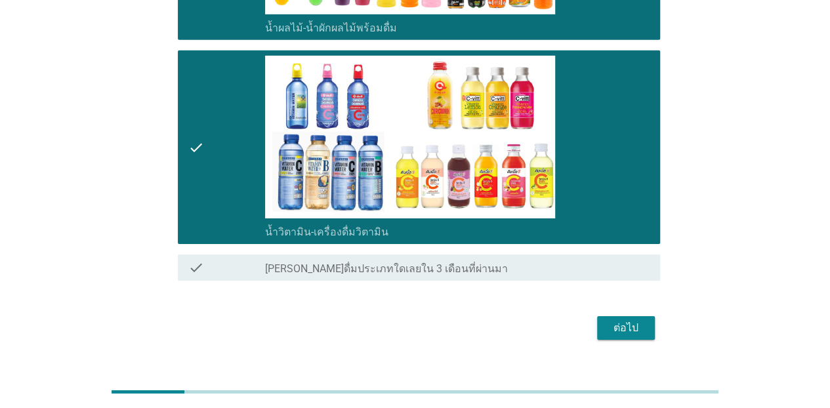
click at [634, 320] on div "ต่อไป" at bounding box center [625, 328] width 37 height 16
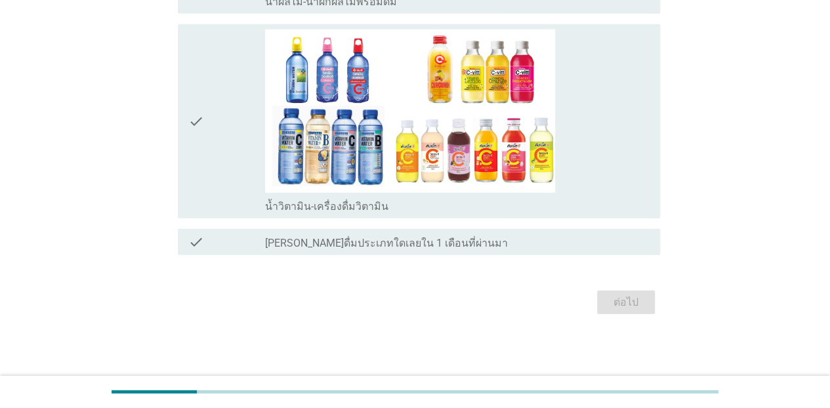
scroll to position [0, 0]
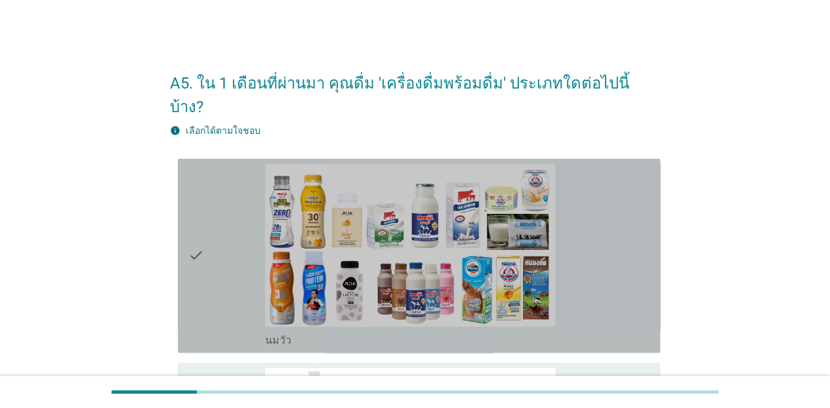
click at [235, 218] on div "check" at bounding box center [226, 256] width 77 height 184
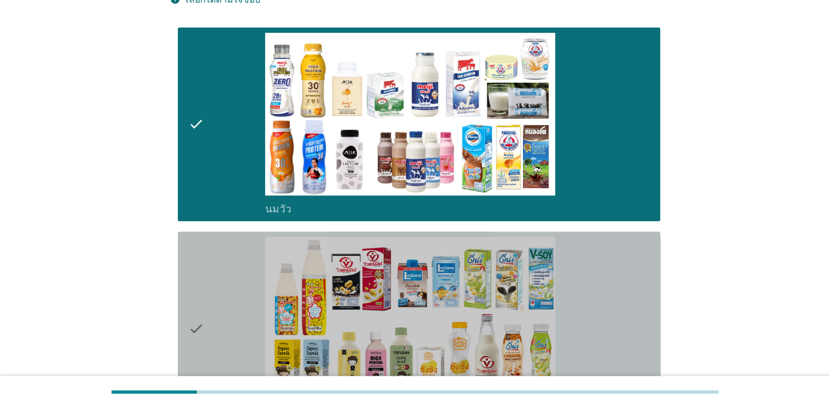
click at [233, 304] on div "check" at bounding box center [226, 329] width 77 height 184
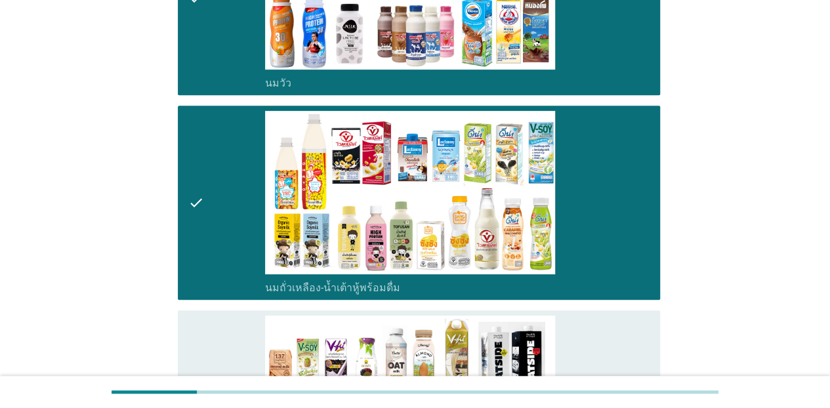
scroll to position [459, 0]
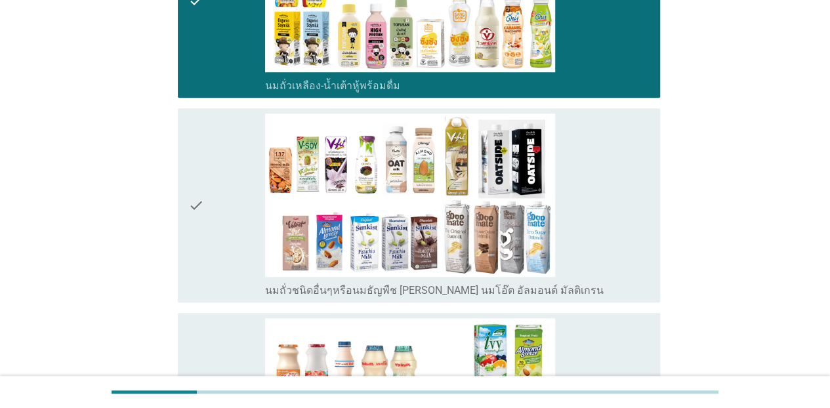
click at [233, 203] on div "check" at bounding box center [226, 205] width 77 height 184
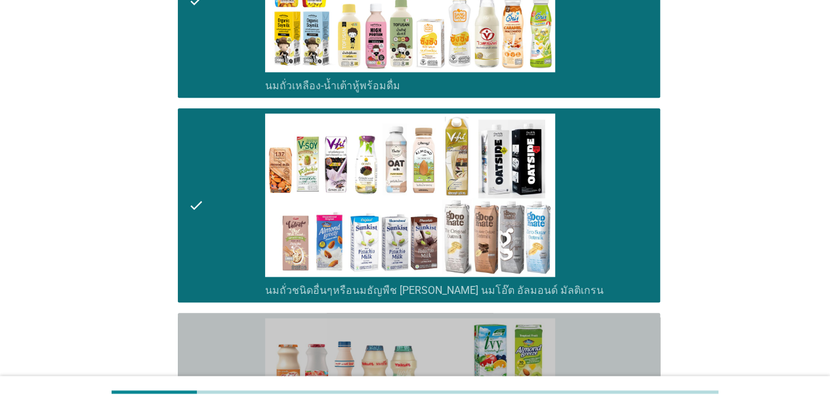
click at [195, 348] on icon "check" at bounding box center [196, 410] width 16 height 184
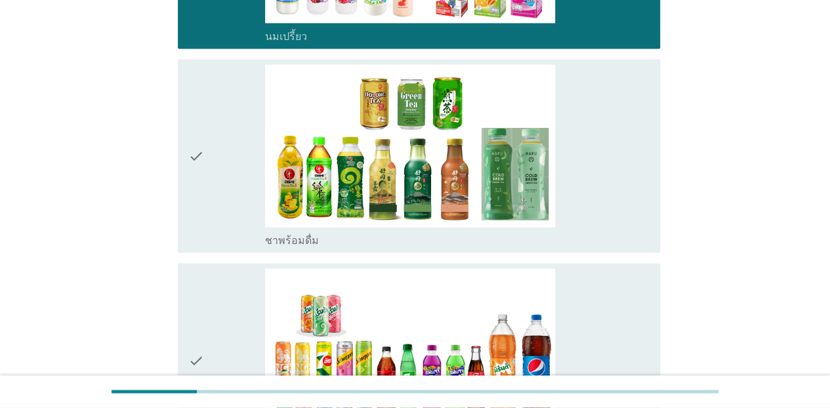
scroll to position [918, 0]
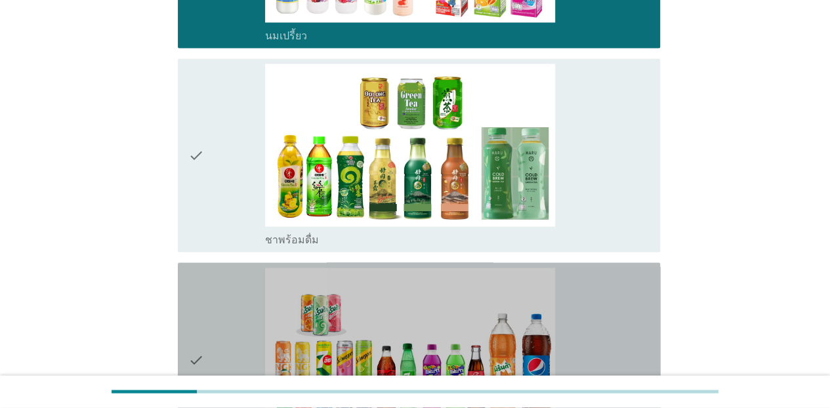
click at [206, 305] on div "check" at bounding box center [226, 360] width 77 height 184
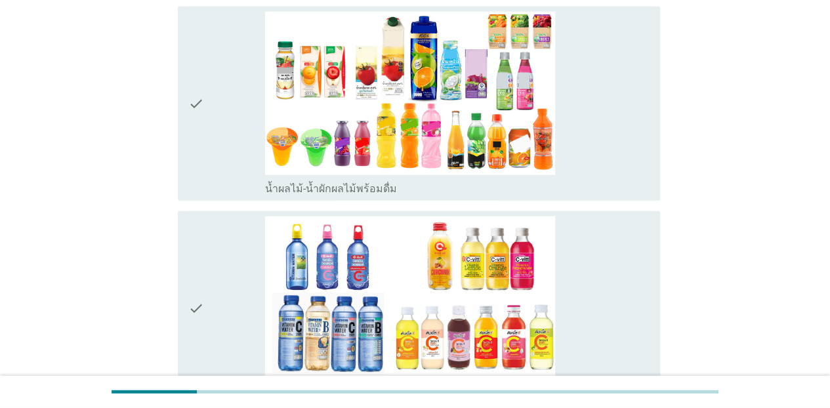
scroll to position [1640, 0]
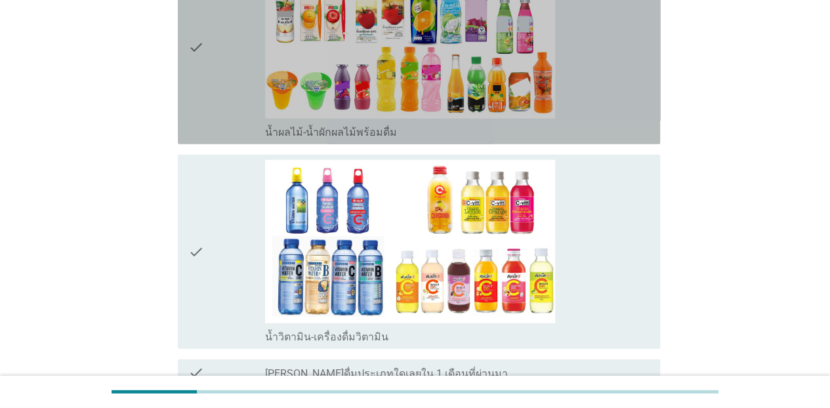
click at [194, 77] on icon "check" at bounding box center [196, 47] width 16 height 184
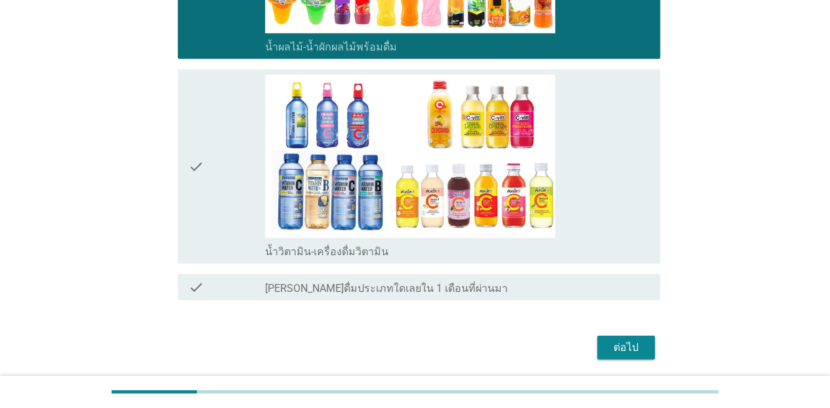
scroll to position [1745, 0]
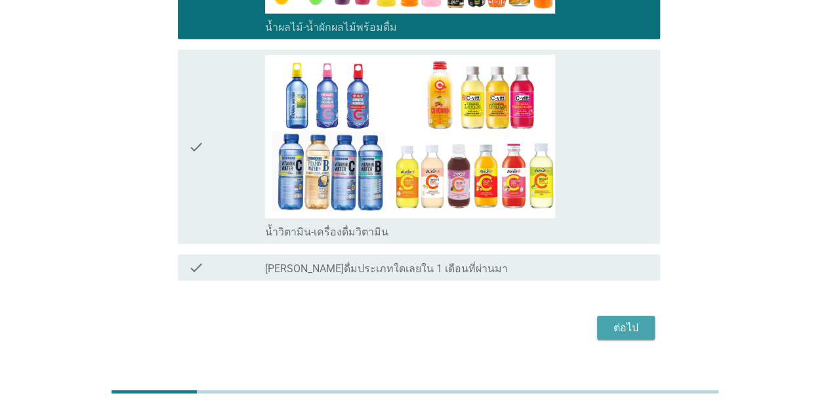
click at [606, 316] on button "ต่อไป" at bounding box center [626, 328] width 58 height 24
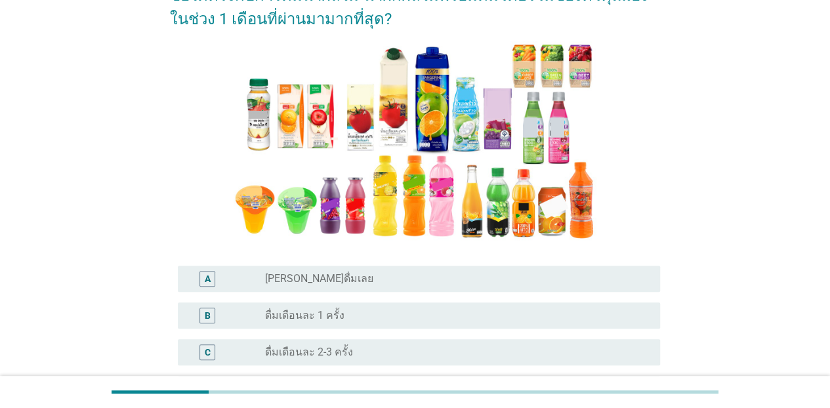
scroll to position [131, 0]
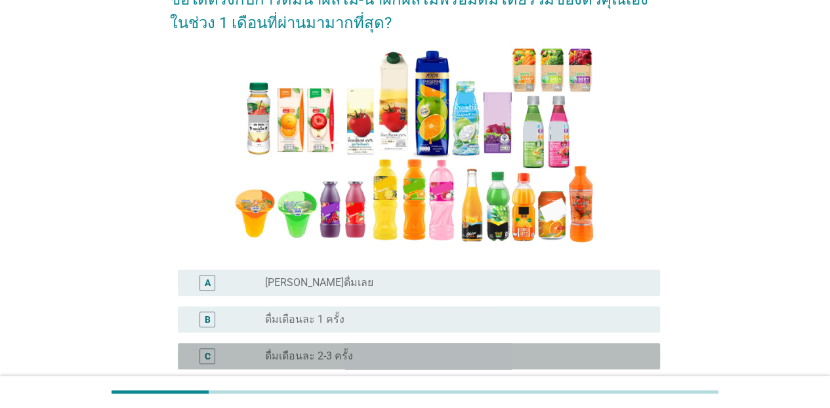
click at [369, 348] on div "radio_button_unchecked ดื่มเดือนละ 2-3 ครั้ง" at bounding box center [457, 356] width 384 height 16
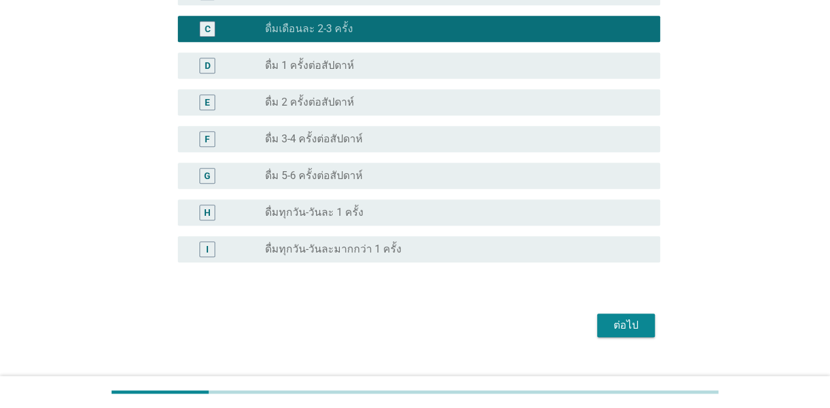
scroll to position [459, 0]
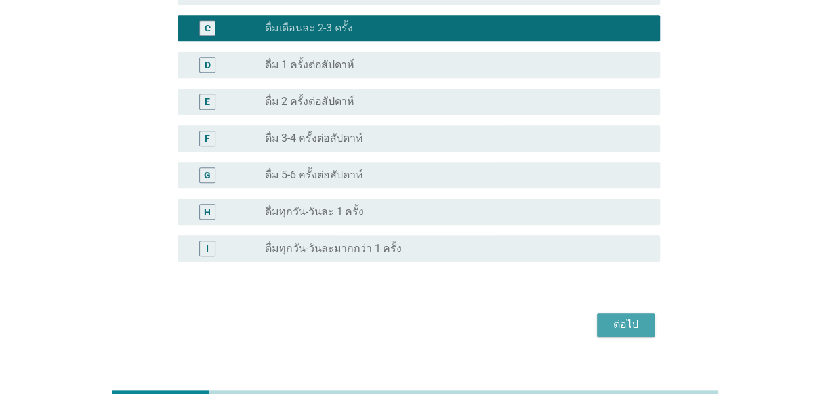
click at [630, 321] on div "ต่อไป" at bounding box center [625, 325] width 37 height 16
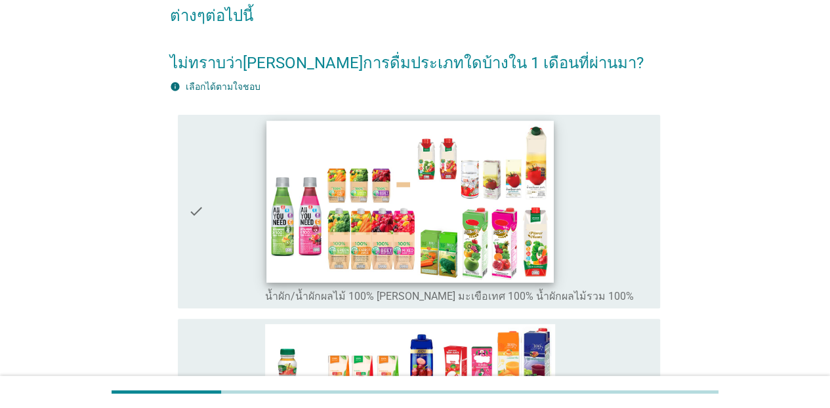
scroll to position [131, 0]
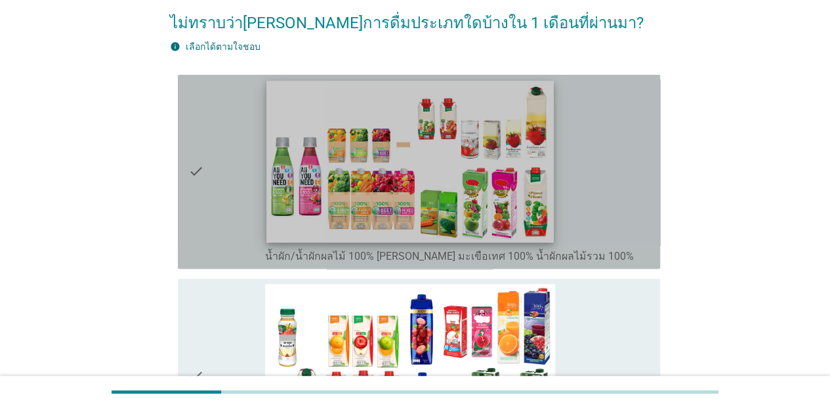
click at [272, 225] on img at bounding box center [409, 161] width 287 height 161
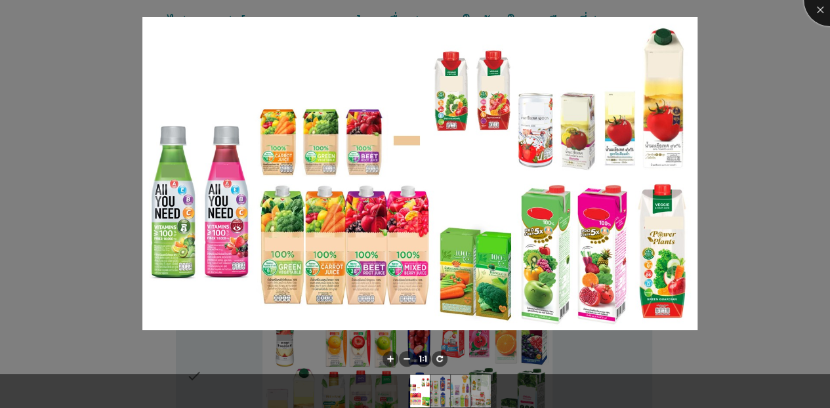
click at [651, 13] on div at bounding box center [829, 0] width 52 height 52
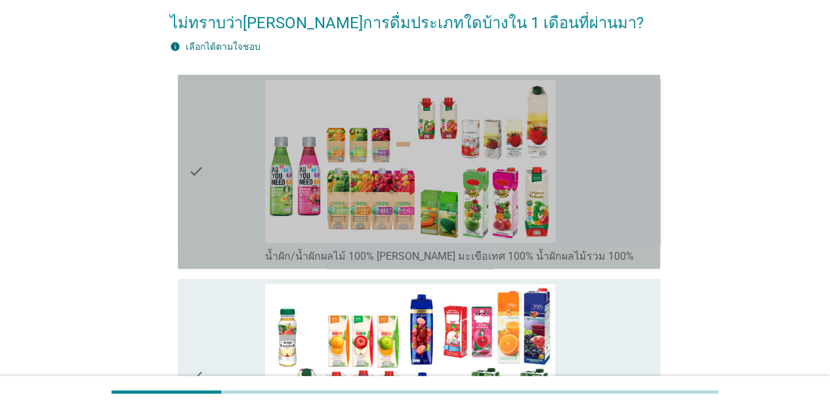
click at [199, 194] on icon "check" at bounding box center [196, 172] width 16 height 184
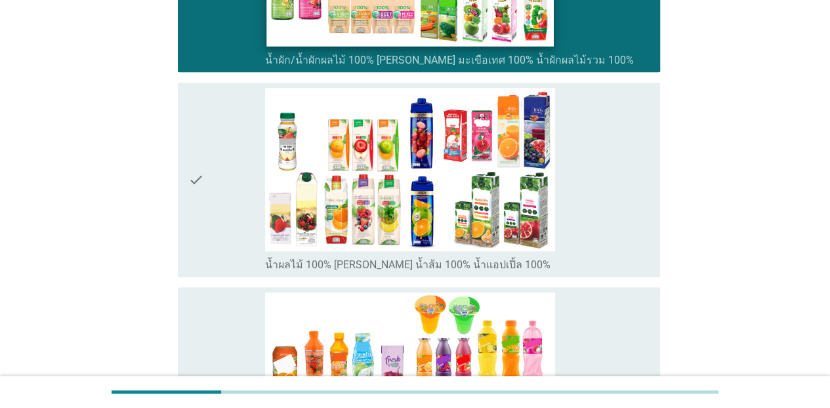
scroll to position [328, 0]
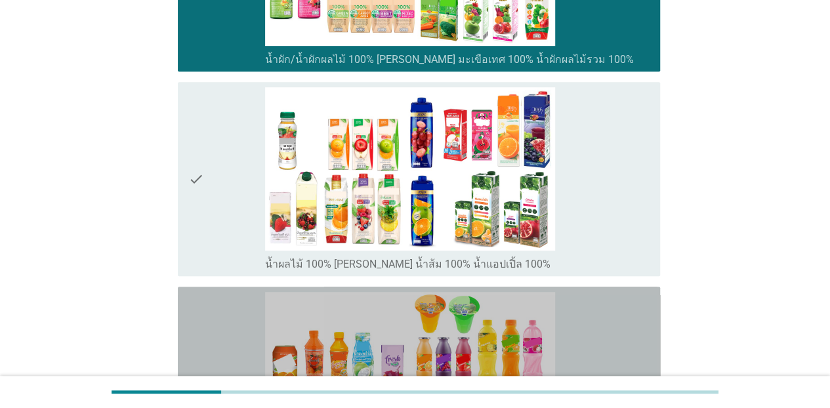
click at [239, 345] on div "check" at bounding box center [226, 390] width 77 height 197
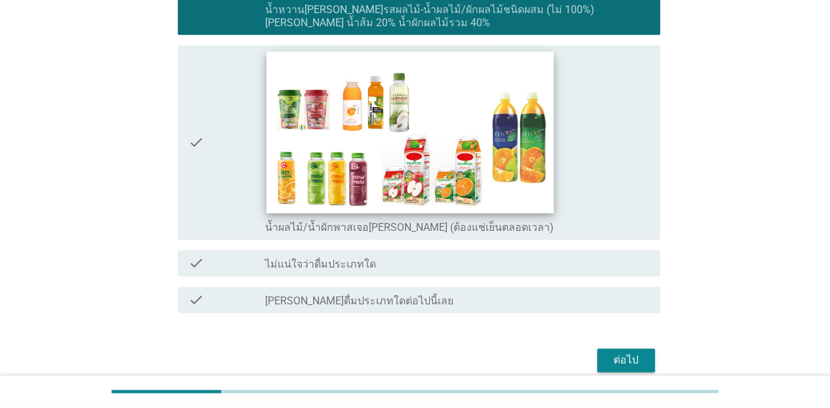
scroll to position [843, 0]
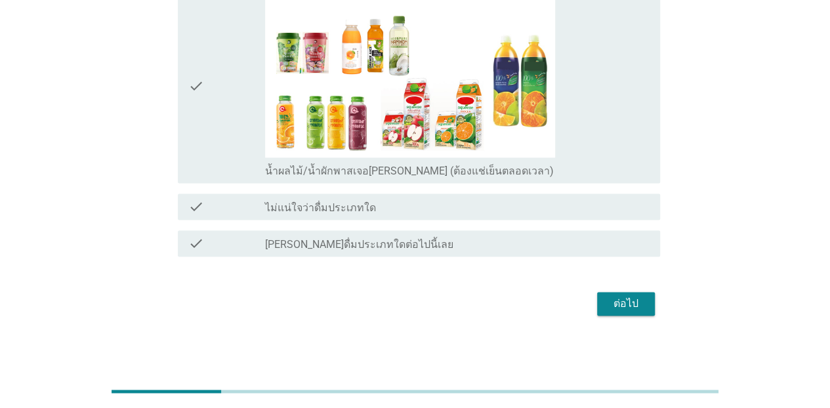
click at [645, 310] on button "ต่อไป" at bounding box center [626, 304] width 58 height 24
